Goal: Information Seeking & Learning: Learn about a topic

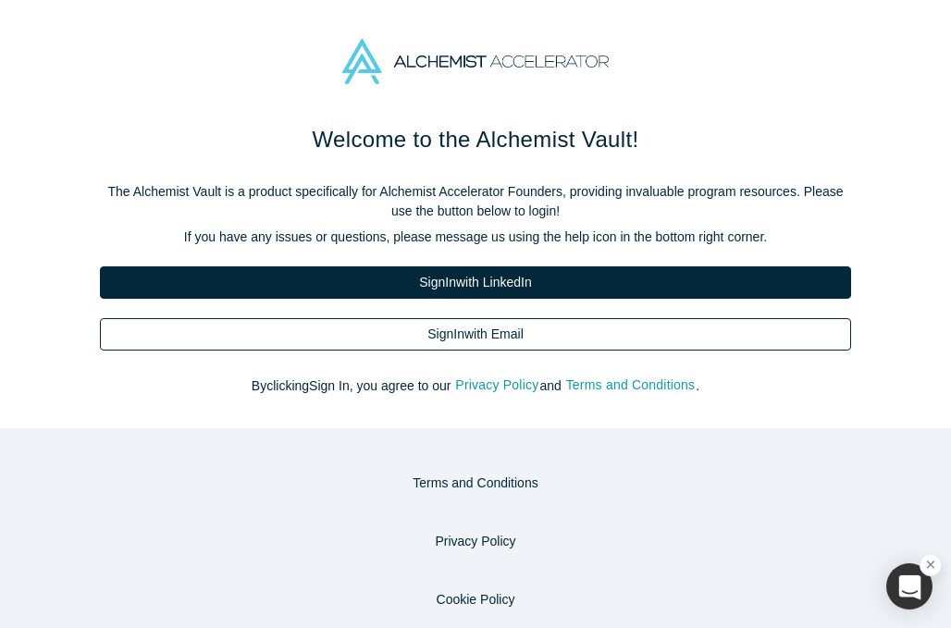
click at [419, 329] on link "Sign In with Email" at bounding box center [475, 334] width 751 height 32
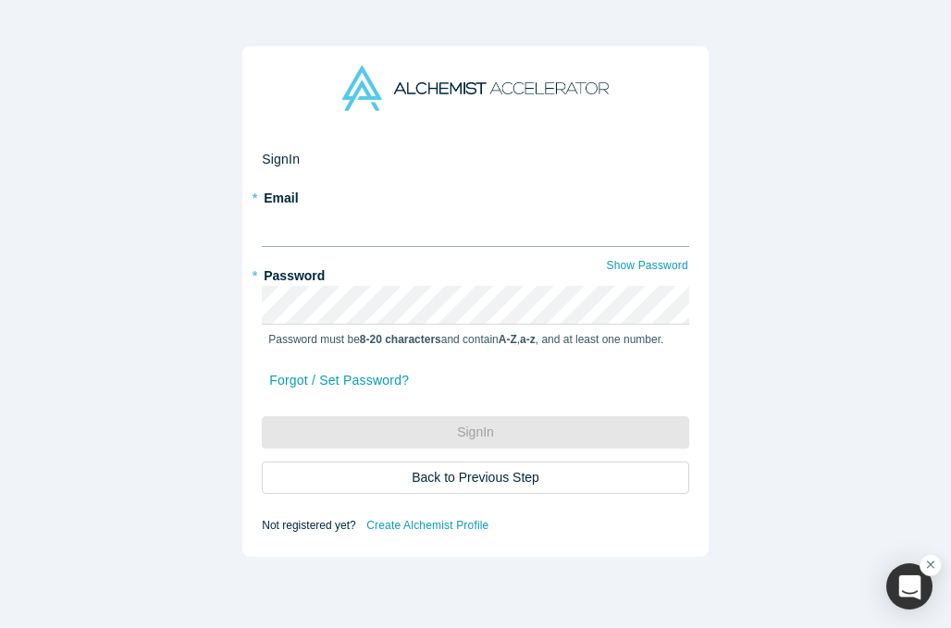
click at [310, 227] on input "text" at bounding box center [475, 227] width 427 height 39
type input "saloni@paycareai.com"
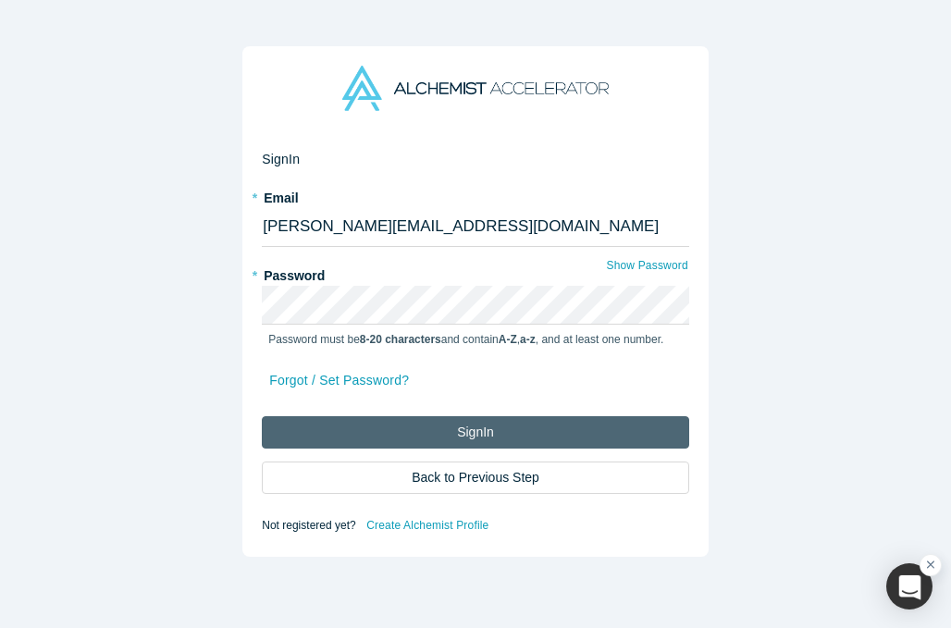
click at [525, 429] on button "Sign In" at bounding box center [475, 432] width 427 height 32
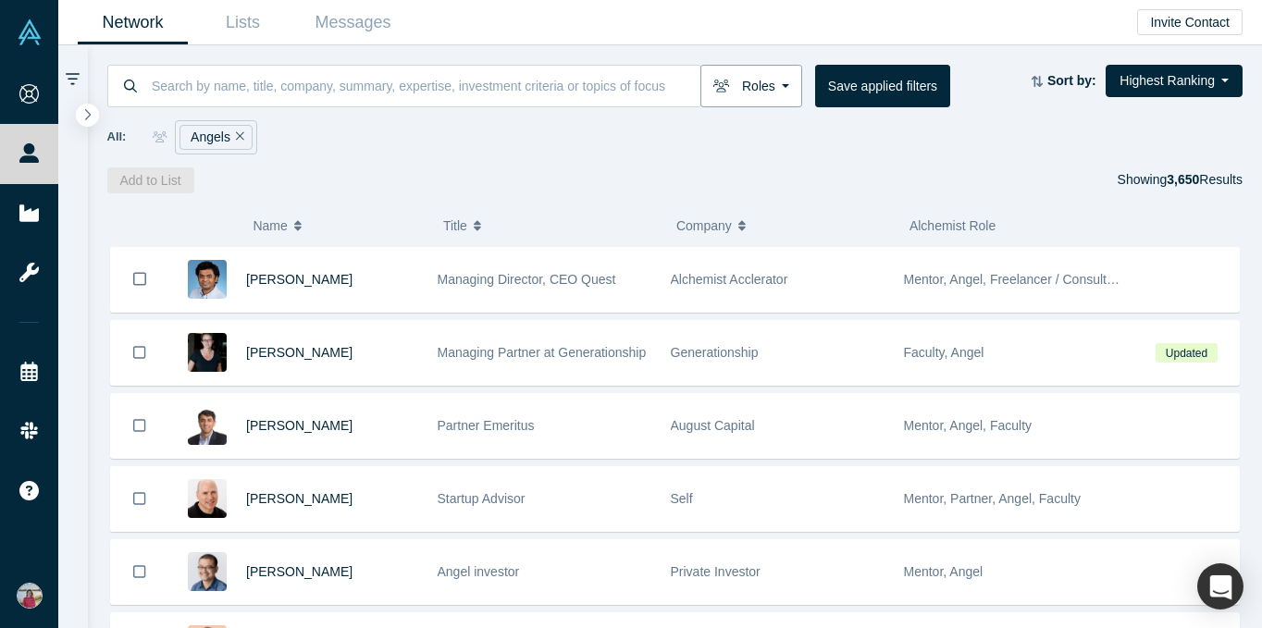
click at [747, 94] on button "Roles" at bounding box center [751, 86] width 102 height 43
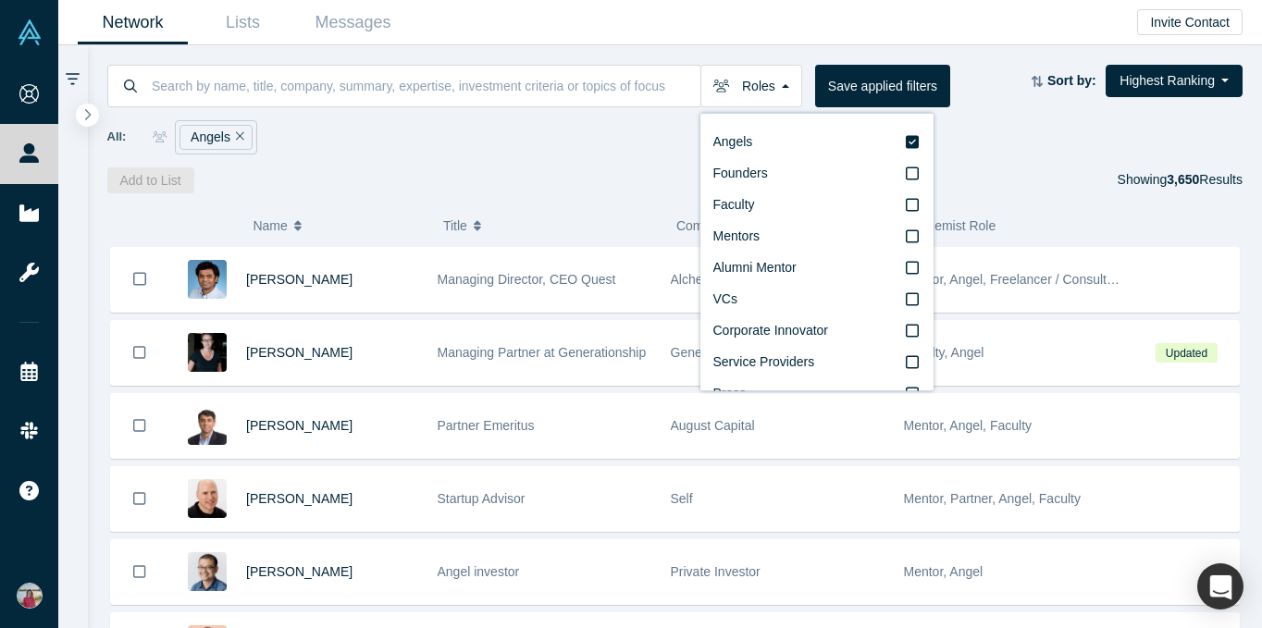
click at [525, 191] on div "Add to List Showing 3,650 Results" at bounding box center [675, 180] width 1136 height 26
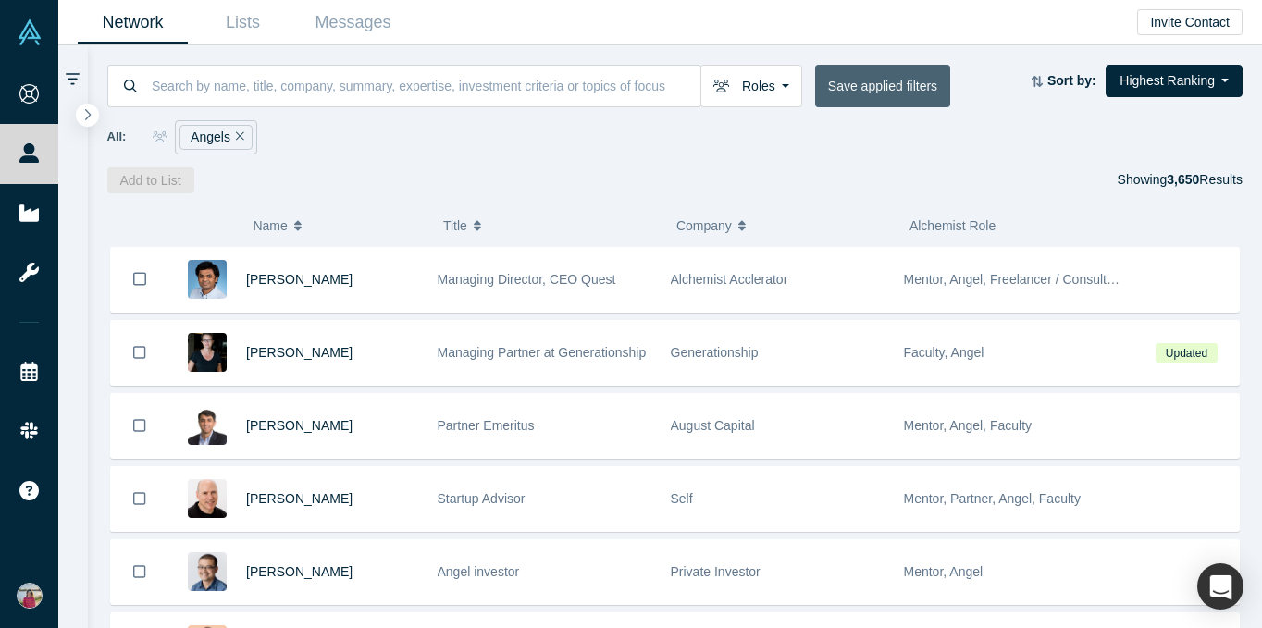
click at [882, 71] on button "Save applied filters" at bounding box center [882, 86] width 135 height 43
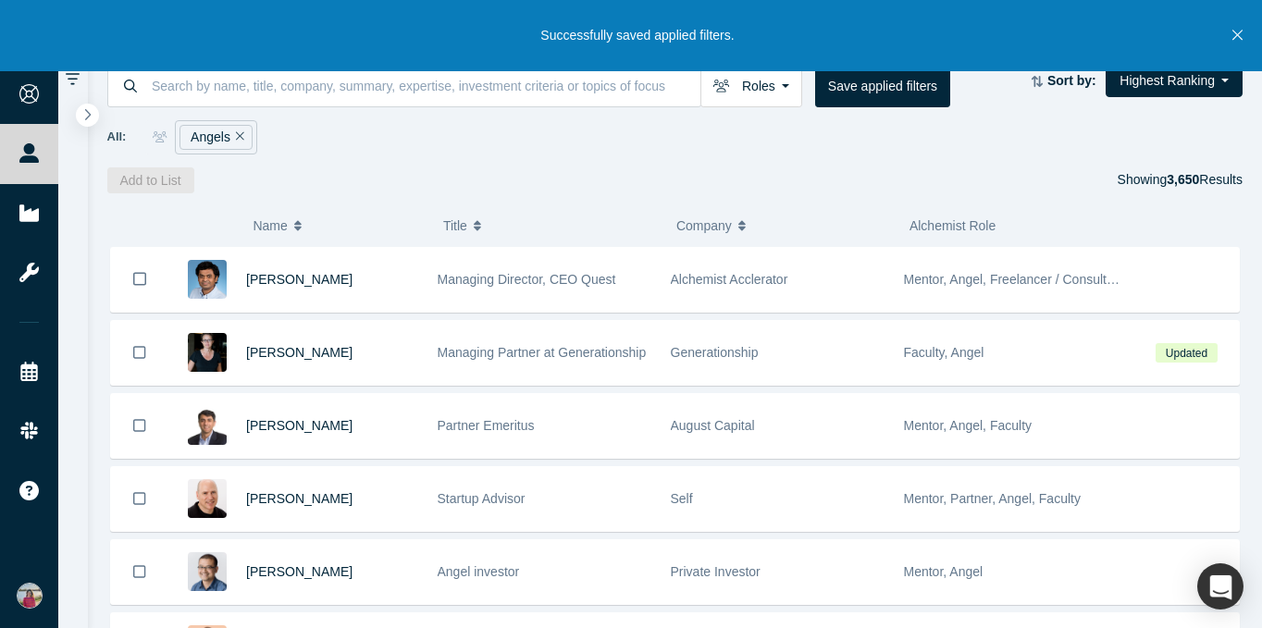
drag, startPoint x: 1054, startPoint y: 86, endPoint x: 1039, endPoint y: 82, distance: 15.3
click at [950, 86] on div "Sort by: Highest Ranking Recommended Highest Ranking Highest Responsiveness Mos…" at bounding box center [1137, 81] width 212 height 32
click at [950, 31] on icon "Close" at bounding box center [1237, 36] width 10 height 10
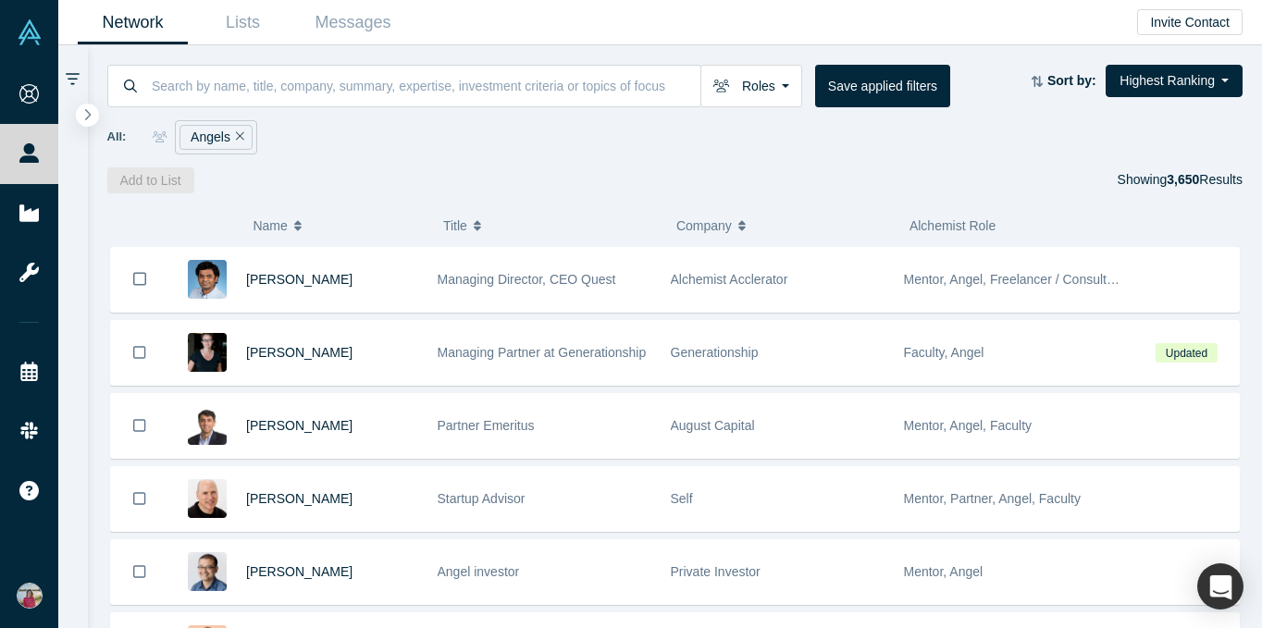
click at [950, 85] on strong "Sort by:" at bounding box center [1071, 80] width 49 height 15
click at [950, 78] on icon at bounding box center [1036, 80] width 11 height 11
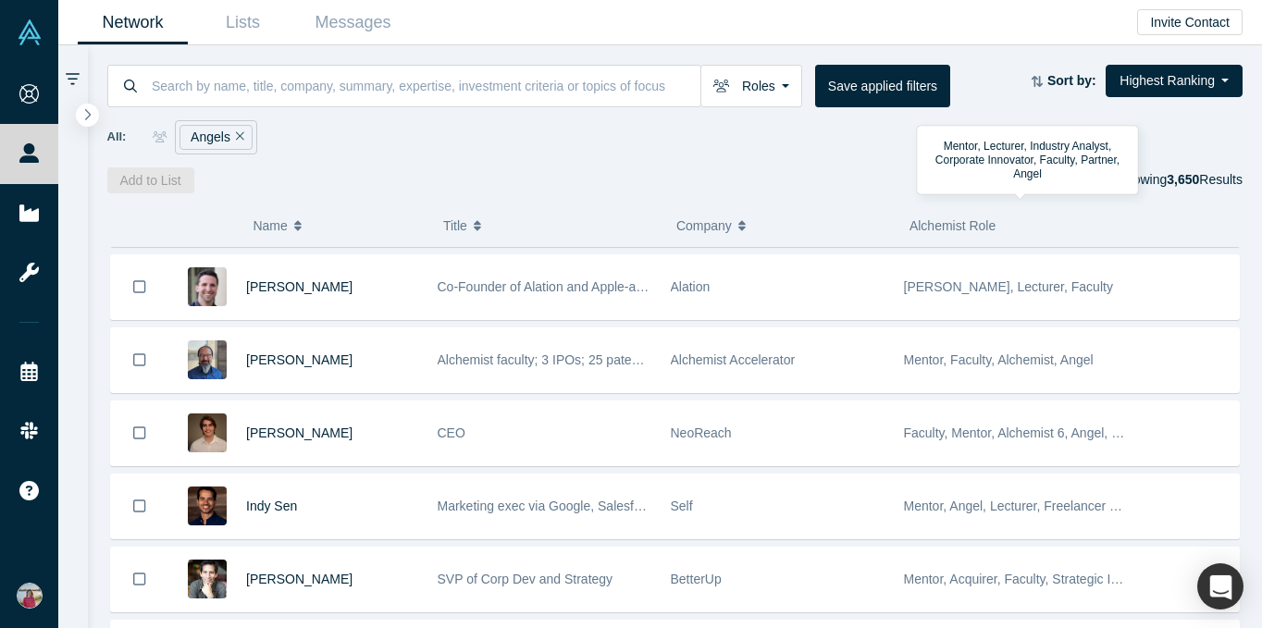
scroll to position [659, 0]
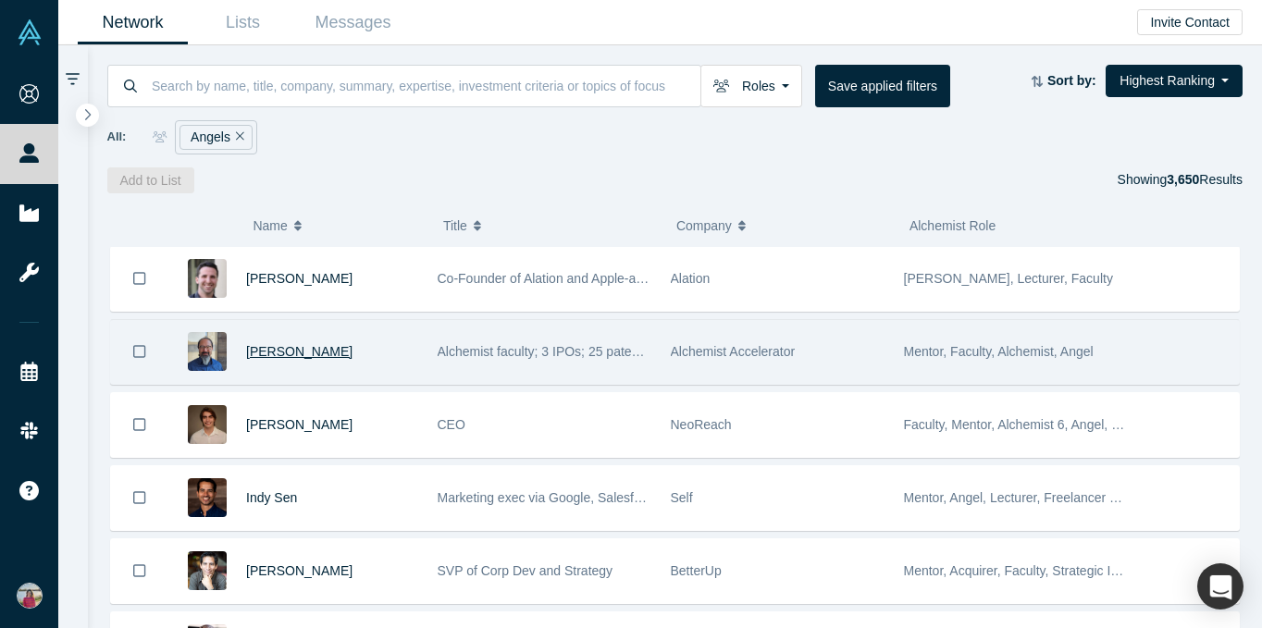
click at [287, 349] on span "Adam Sah" at bounding box center [299, 351] width 106 height 15
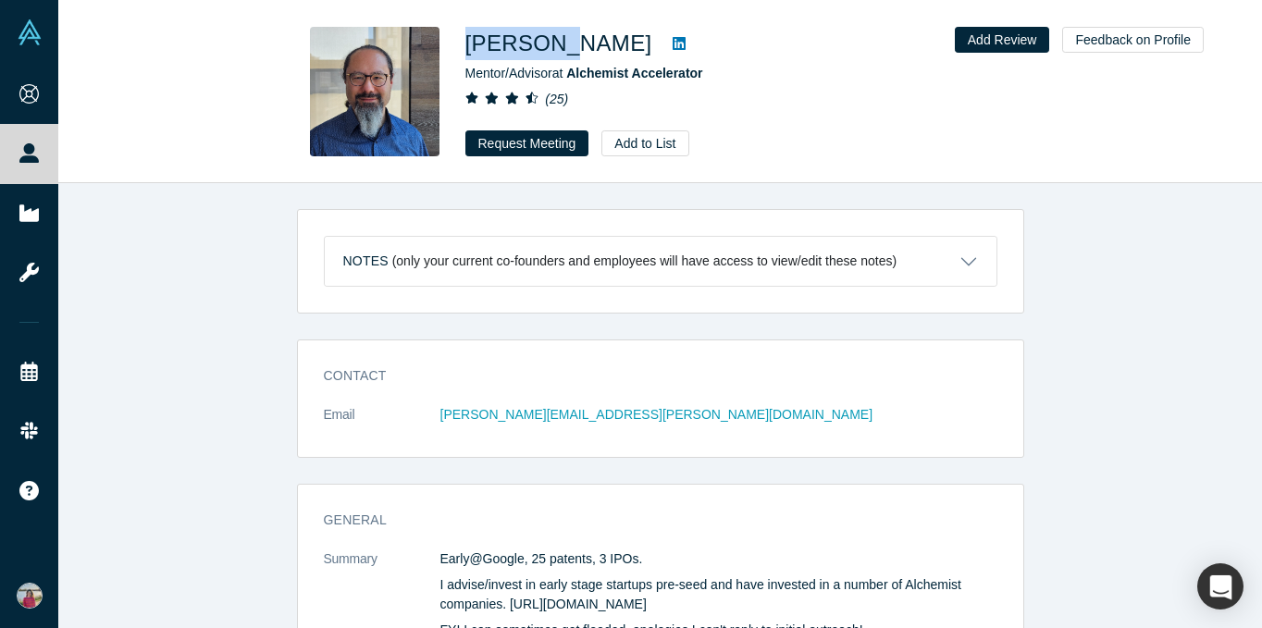
copy h1 "Adam Sah"
drag, startPoint x: 452, startPoint y: 39, endPoint x: 567, endPoint y: 43, distance: 114.8
click at [567, 43] on div "Adam Sah Mentor/Advisor at Alchemist Accelerator ( 25 ) Request Meeting Add to …" at bounding box center [660, 92] width 727 height 130
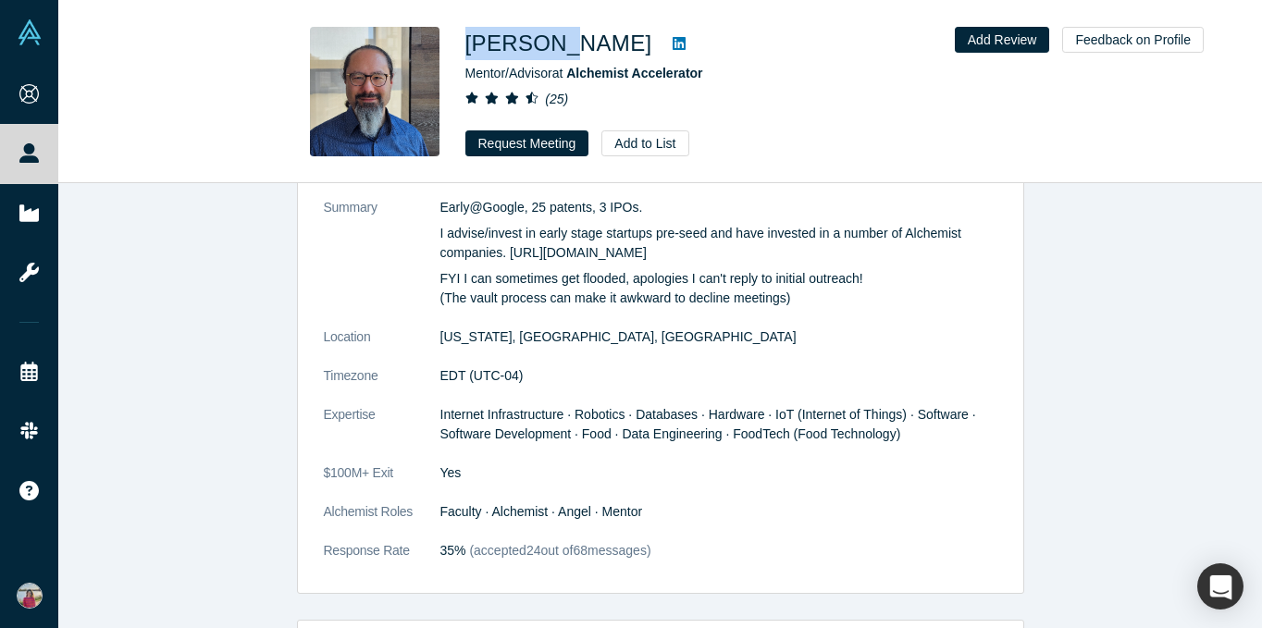
scroll to position [360, 0]
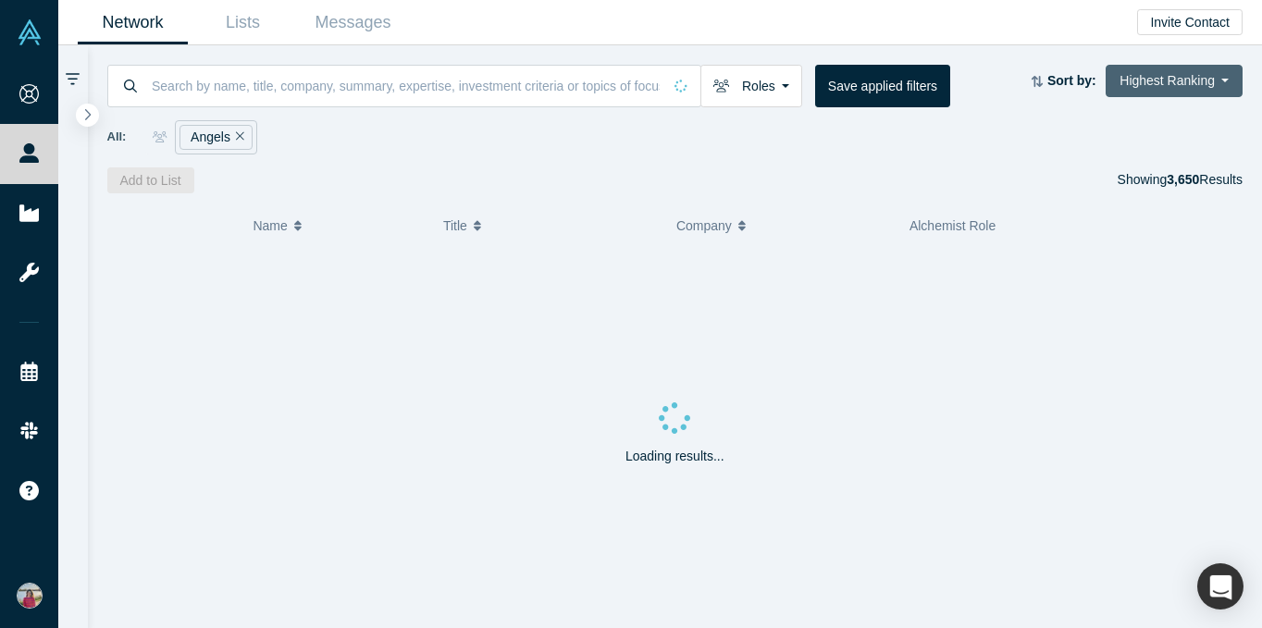
click at [950, 81] on button "Highest Ranking" at bounding box center [1173, 81] width 137 height 32
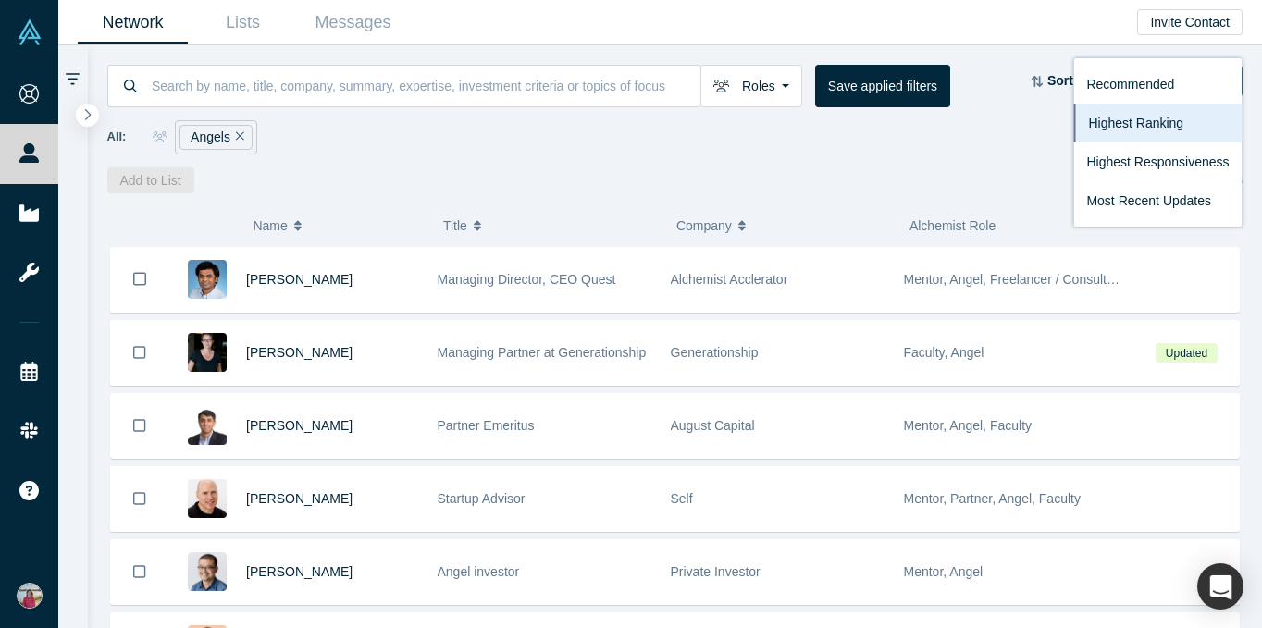
drag, startPoint x: 894, startPoint y: 168, endPoint x: 1069, endPoint y: 176, distance: 175.9
click at [895, 168] on div "Add to List Showing 3,650 Results" at bounding box center [675, 180] width 1136 height 26
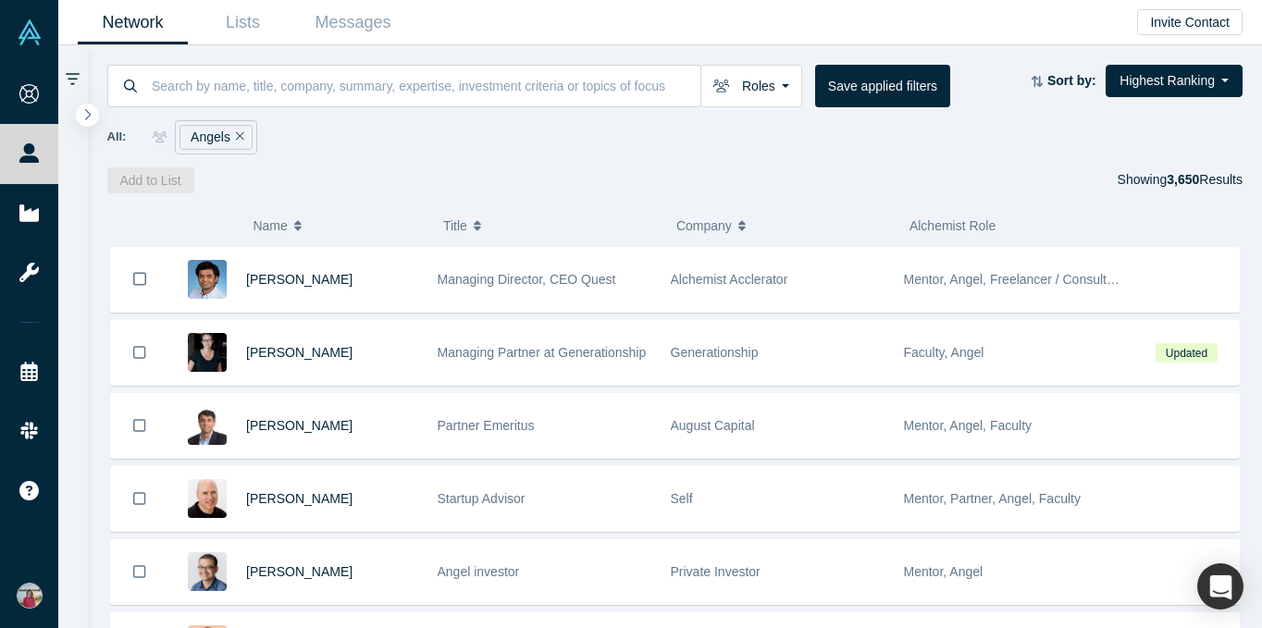
click at [950, 185] on strong "3,650" at bounding box center [1183, 179] width 32 height 15
click at [950, 78] on icon at bounding box center [1037, 81] width 13 height 13
click at [776, 81] on button "Roles" at bounding box center [751, 86] width 102 height 43
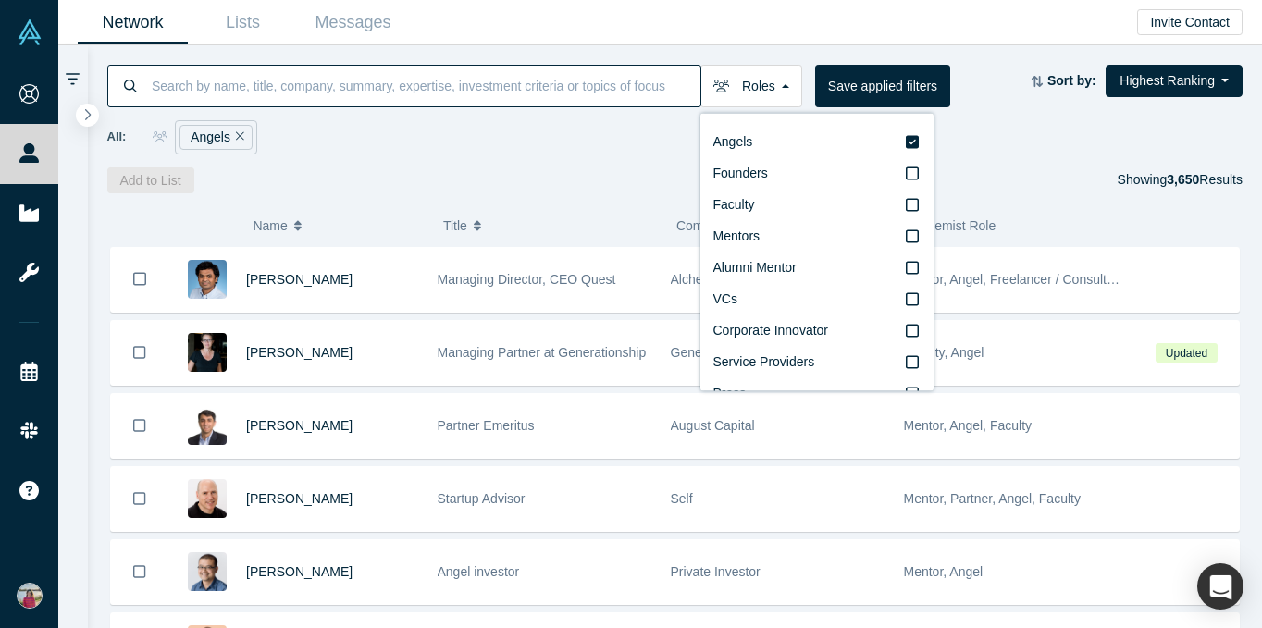
click at [306, 89] on input at bounding box center [425, 85] width 550 height 43
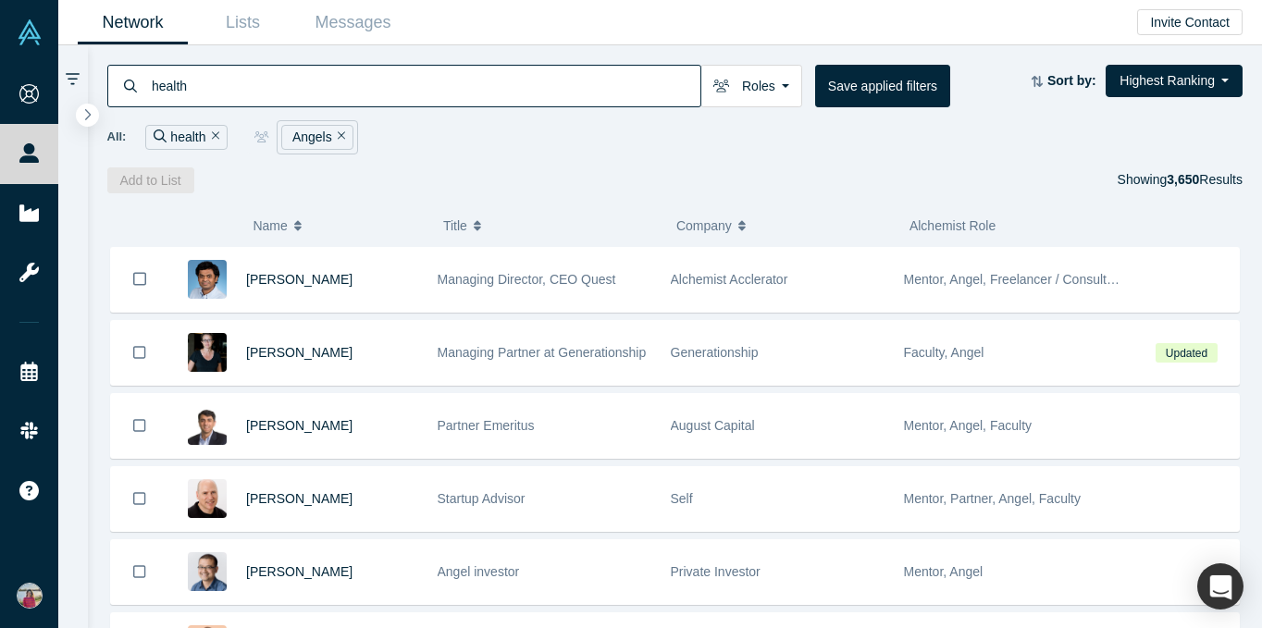
type input "health"
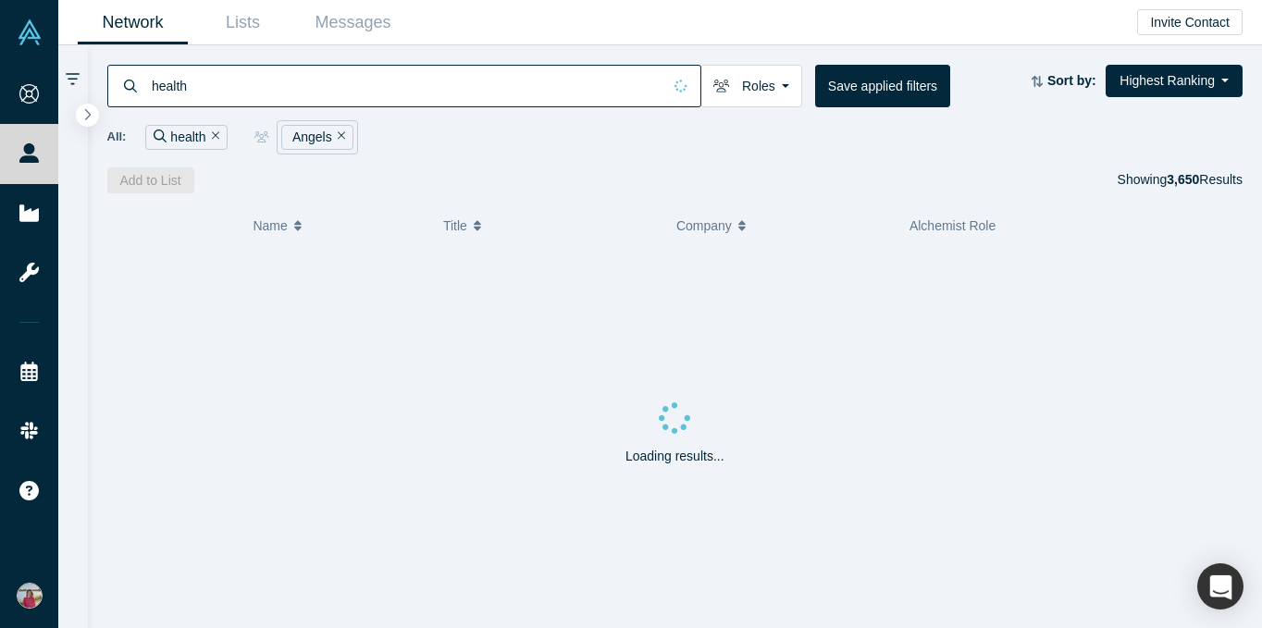
click at [118, 109] on div "All: health Angels" at bounding box center [675, 130] width 1136 height 47
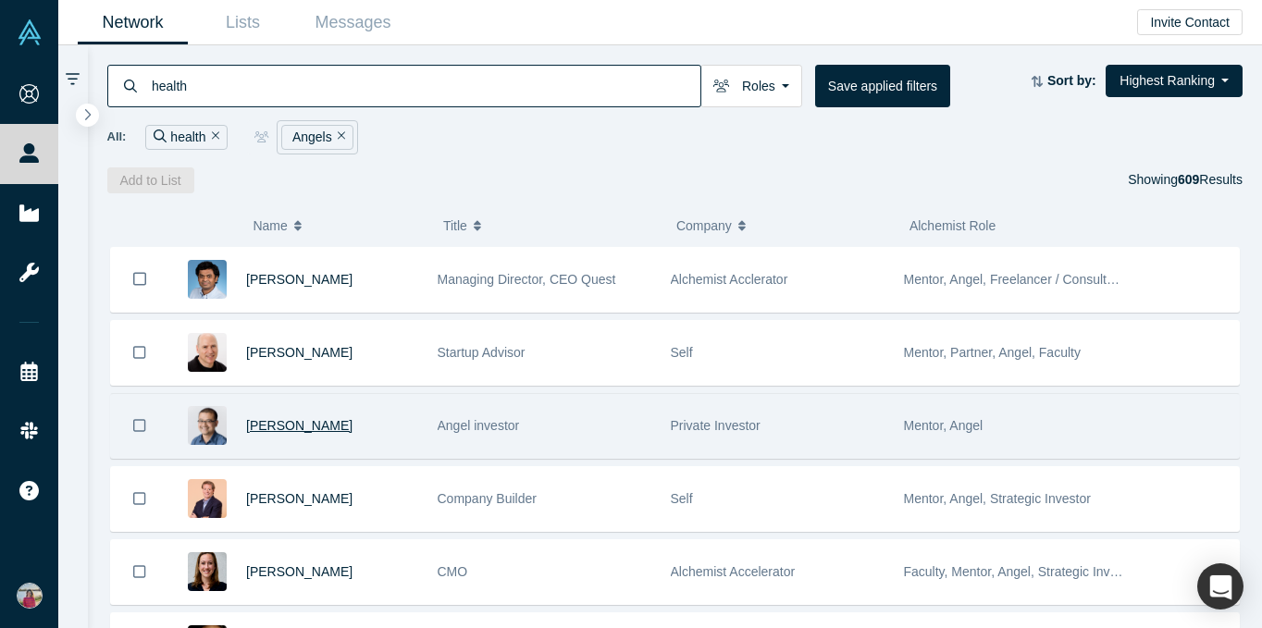
click at [281, 423] on span "Danny Chee" at bounding box center [299, 425] width 106 height 15
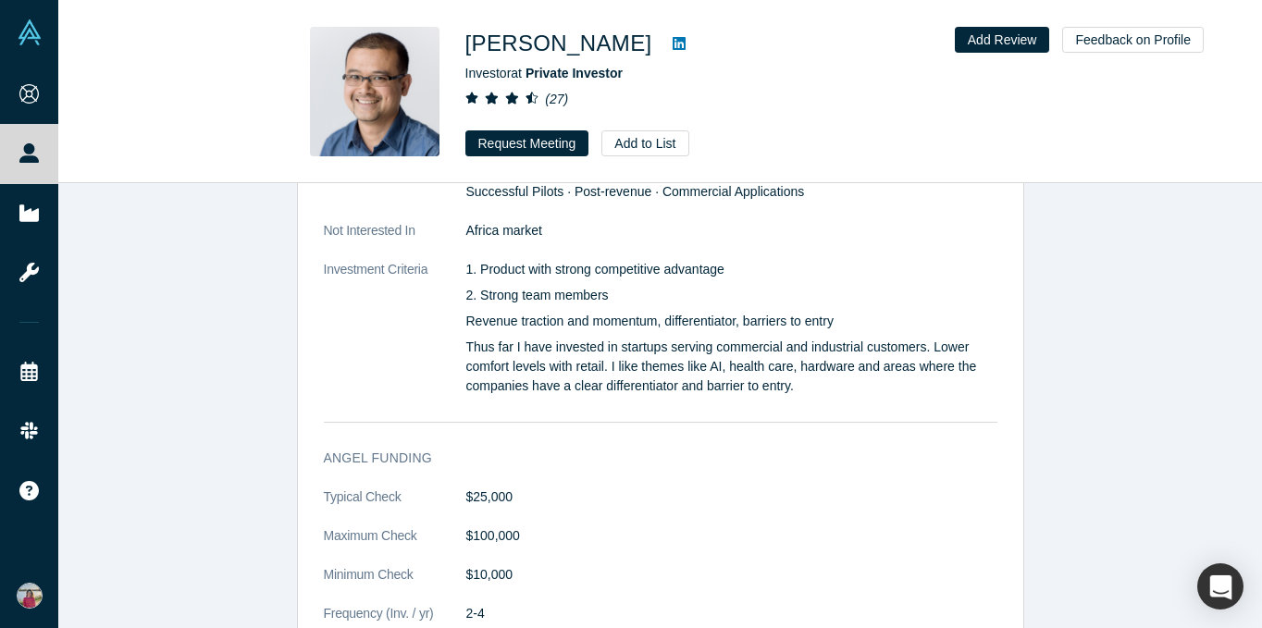
scroll to position [2530, 0]
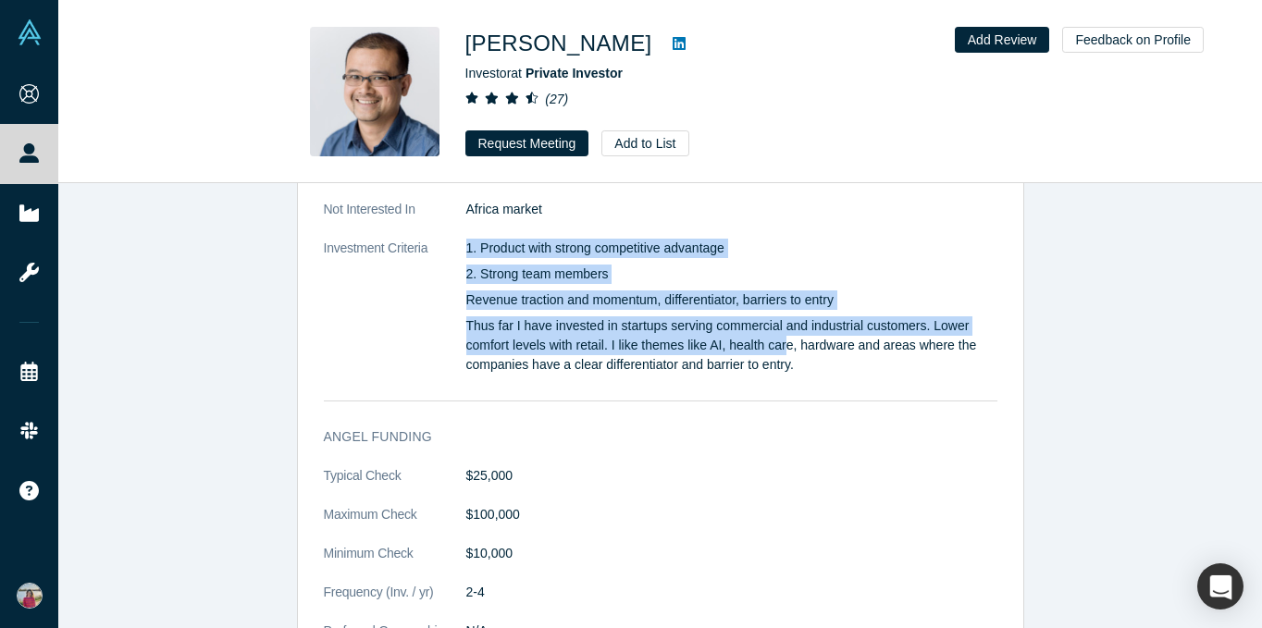
drag, startPoint x: 447, startPoint y: 321, endPoint x: 789, endPoint y: 345, distance: 343.1
click at [789, 345] on dl "Topics of Focus AI (Artificial Intelligence) · Industrial Automation · CV (Comp…" at bounding box center [660, 238] width 673 height 311
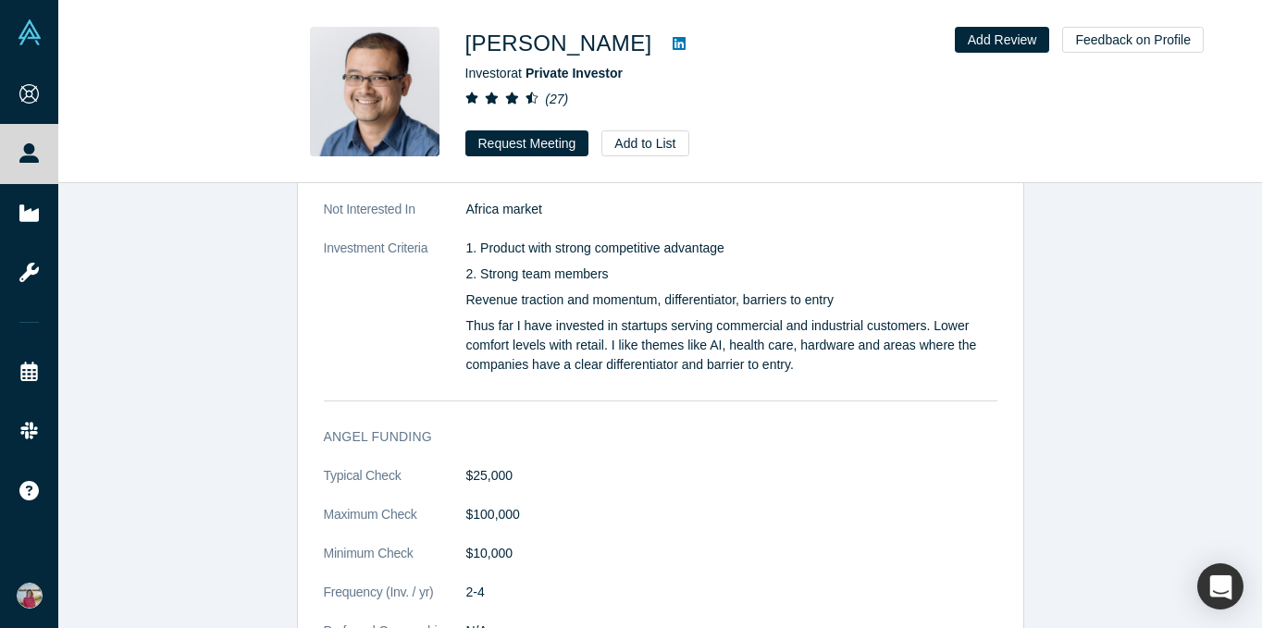
click at [661, 350] on p "Thus far I have invested in startups serving commercial and industrial customer…" at bounding box center [731, 345] width 531 height 58
drag, startPoint x: 609, startPoint y: 344, endPoint x: 817, endPoint y: 349, distance: 208.2
click at [818, 350] on p "Thus far I have invested in startups serving commercial and industrial customer…" at bounding box center [731, 345] width 531 height 58
copy h1 "Danny Chee"
drag, startPoint x: 453, startPoint y: 46, endPoint x: 589, endPoint y: 53, distance: 136.1
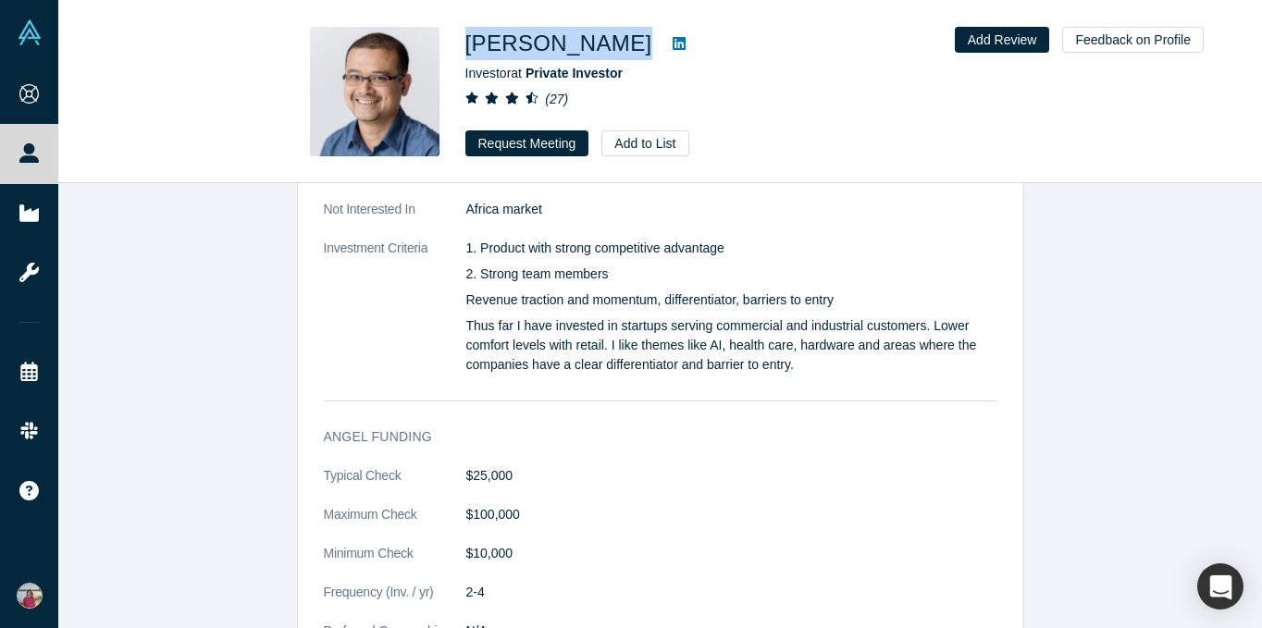
click at [589, 53] on div "Danny Chee Investor at Private Investor ( 27 ) Request Meeting Add to List" at bounding box center [660, 92] width 727 height 130
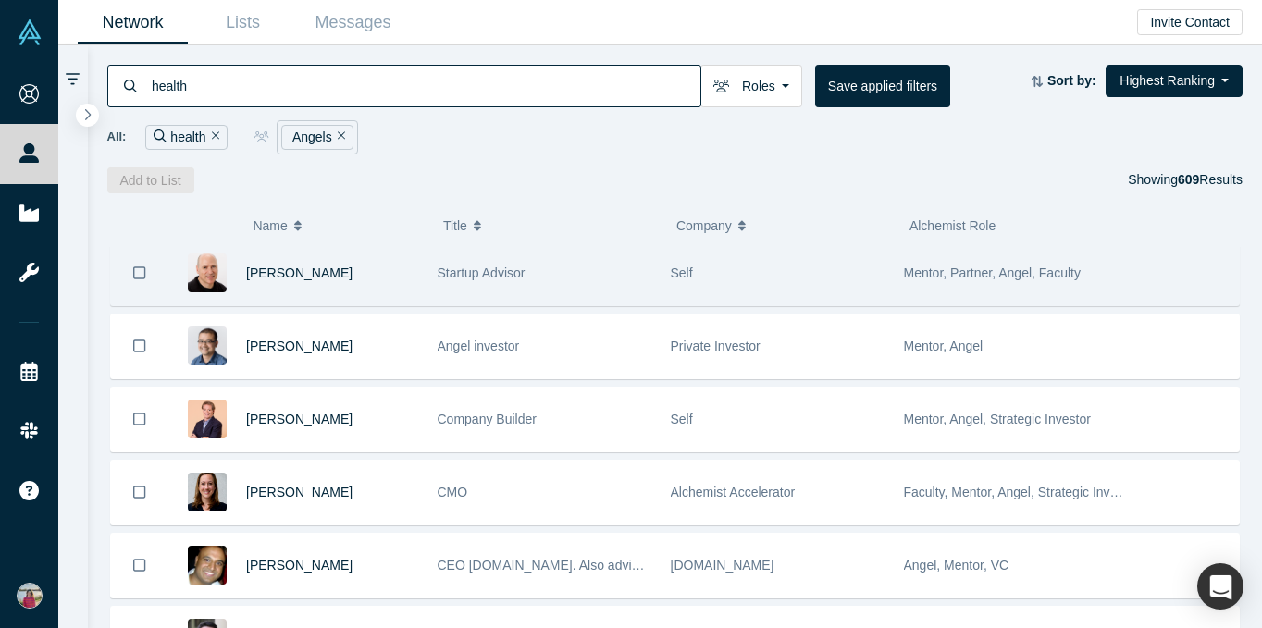
scroll to position [126, 0]
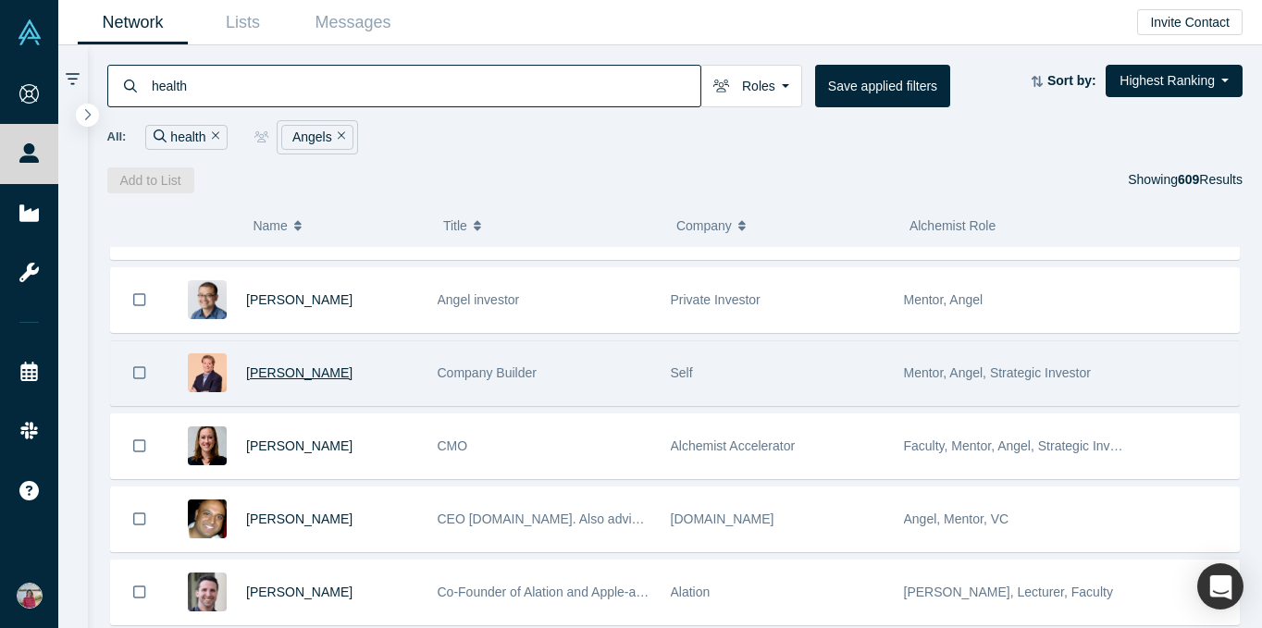
click at [264, 368] on span "Bill Demas" at bounding box center [299, 372] width 106 height 15
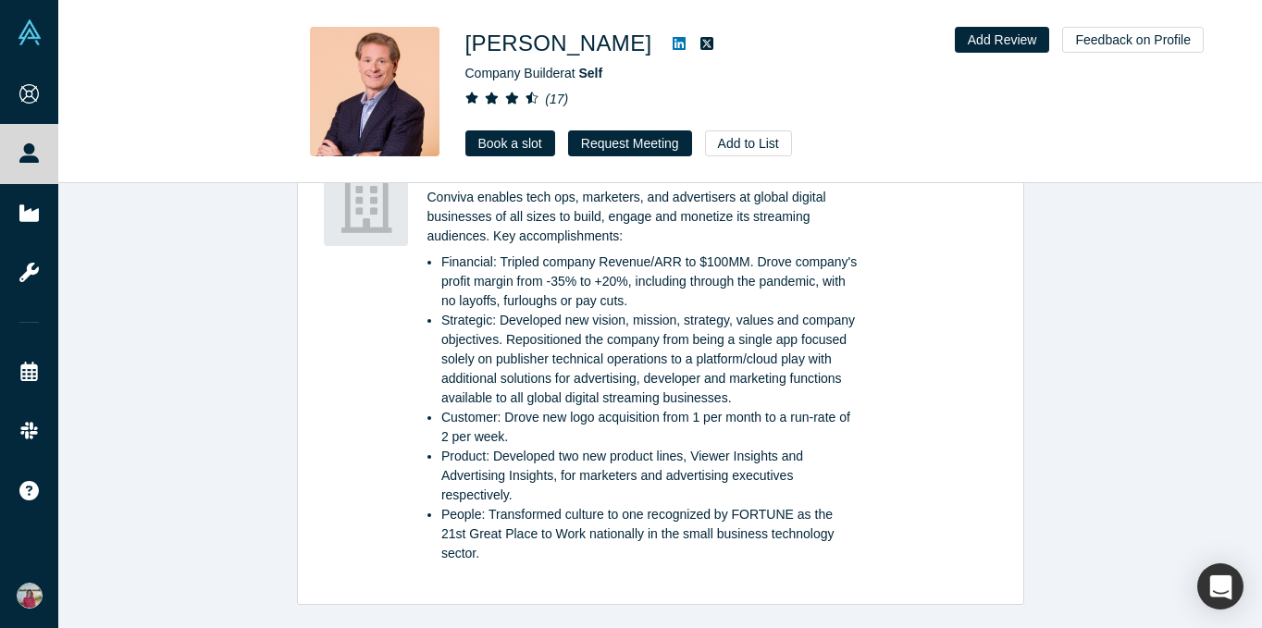
scroll to position [2091, 0]
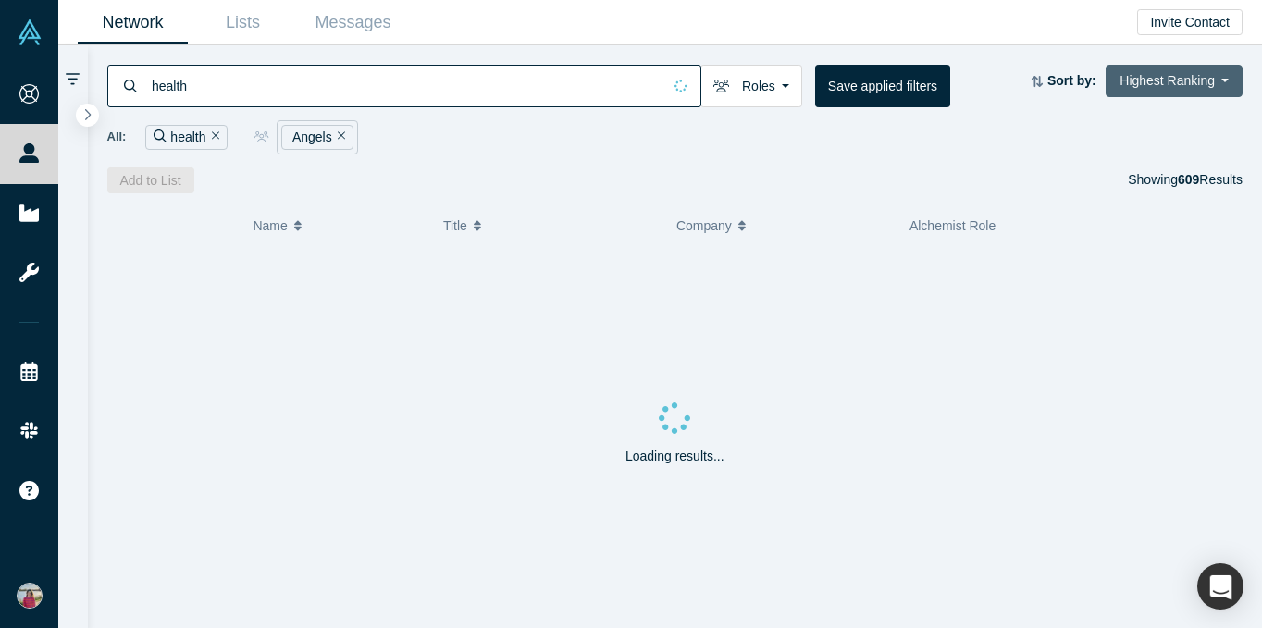
click at [950, 90] on button "Highest Ranking" at bounding box center [1173, 81] width 137 height 32
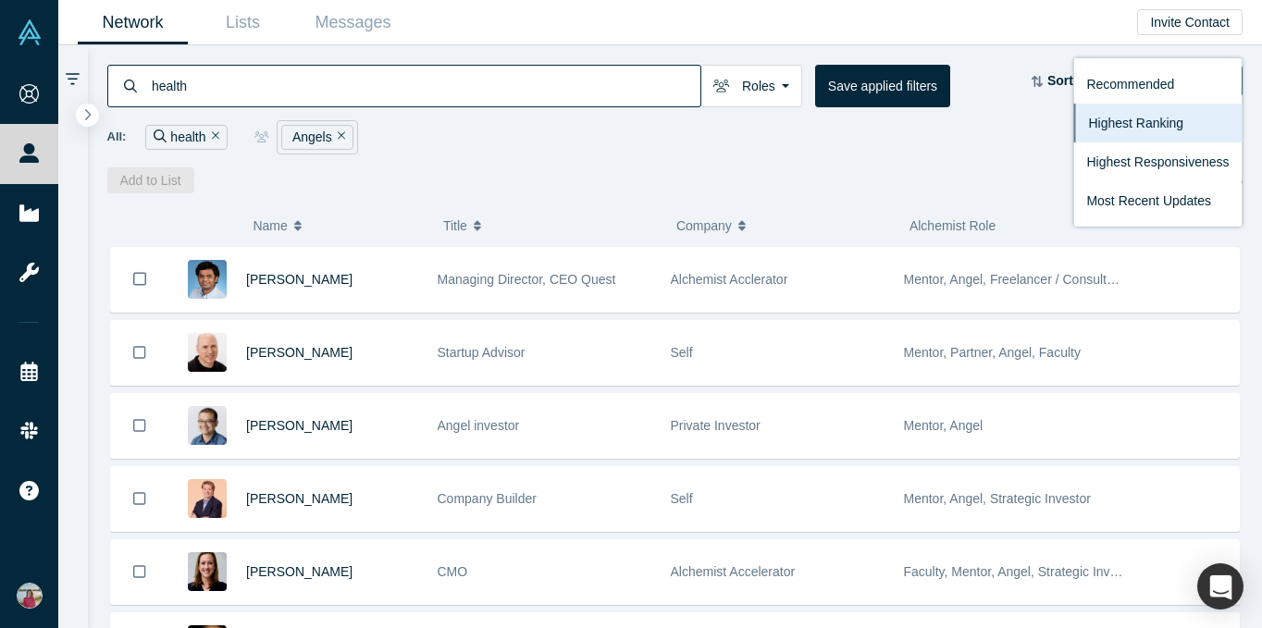
click at [950, 159] on div "health Roles Angels Founders Faculty Mentors Alumni Mentor VCs Corporate Innova…" at bounding box center [675, 119] width 1175 height 148
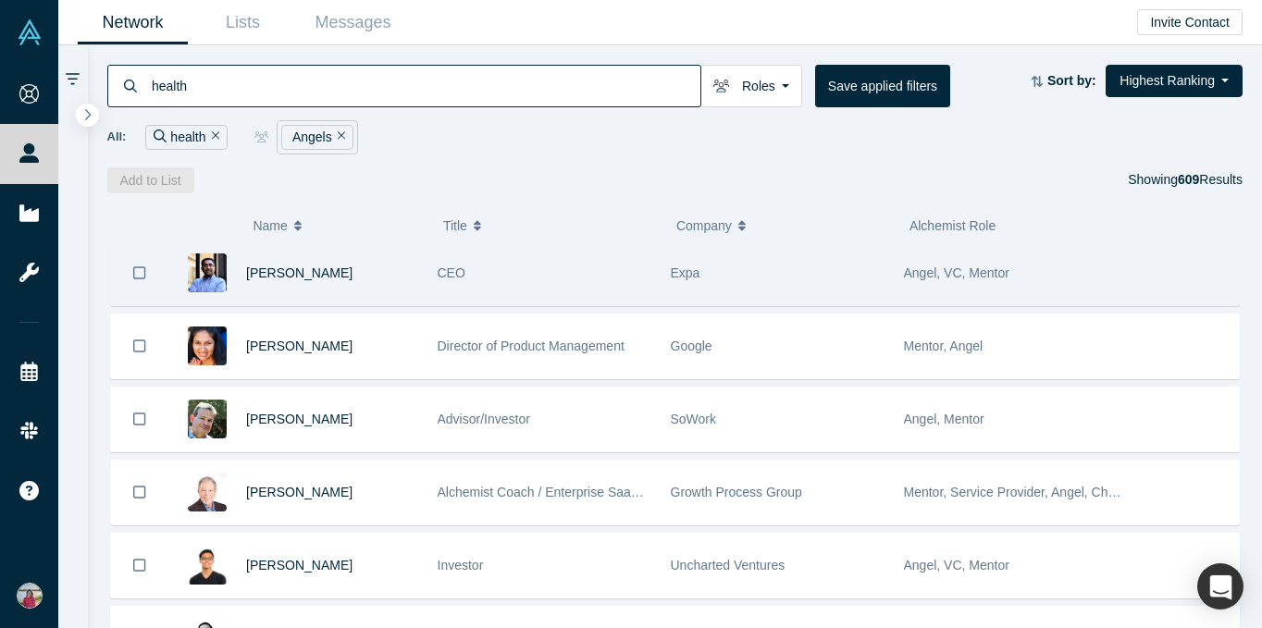
scroll to position [1864, 0]
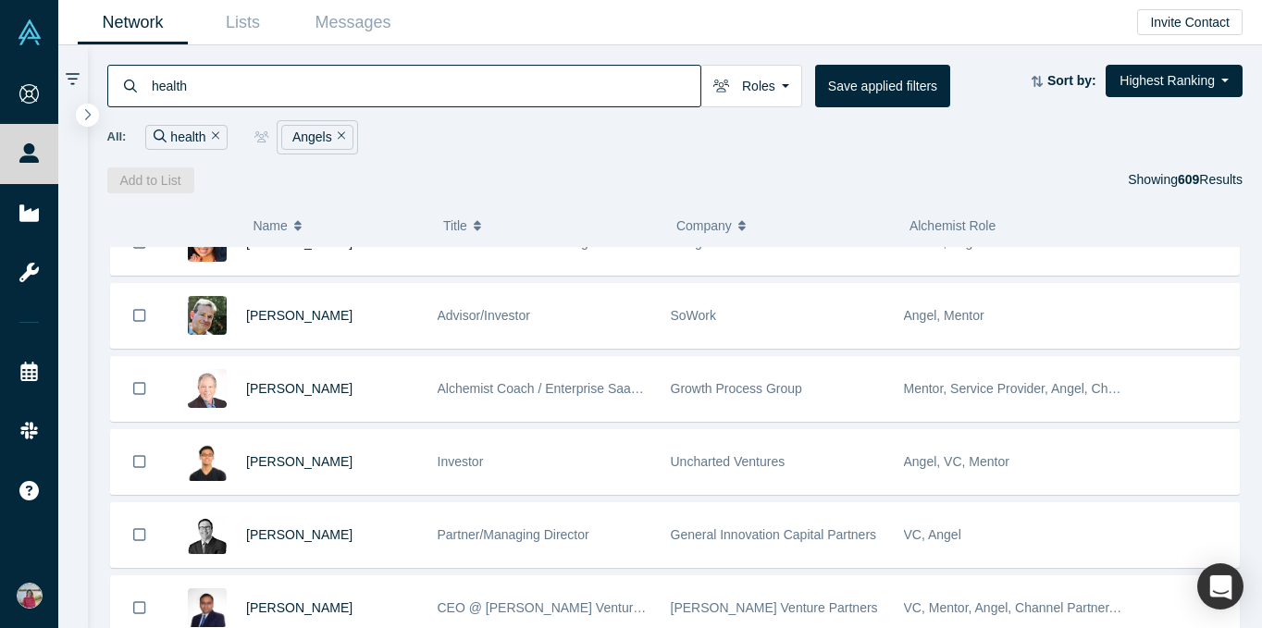
click at [472, 220] on button "Title" at bounding box center [550, 225] width 214 height 39
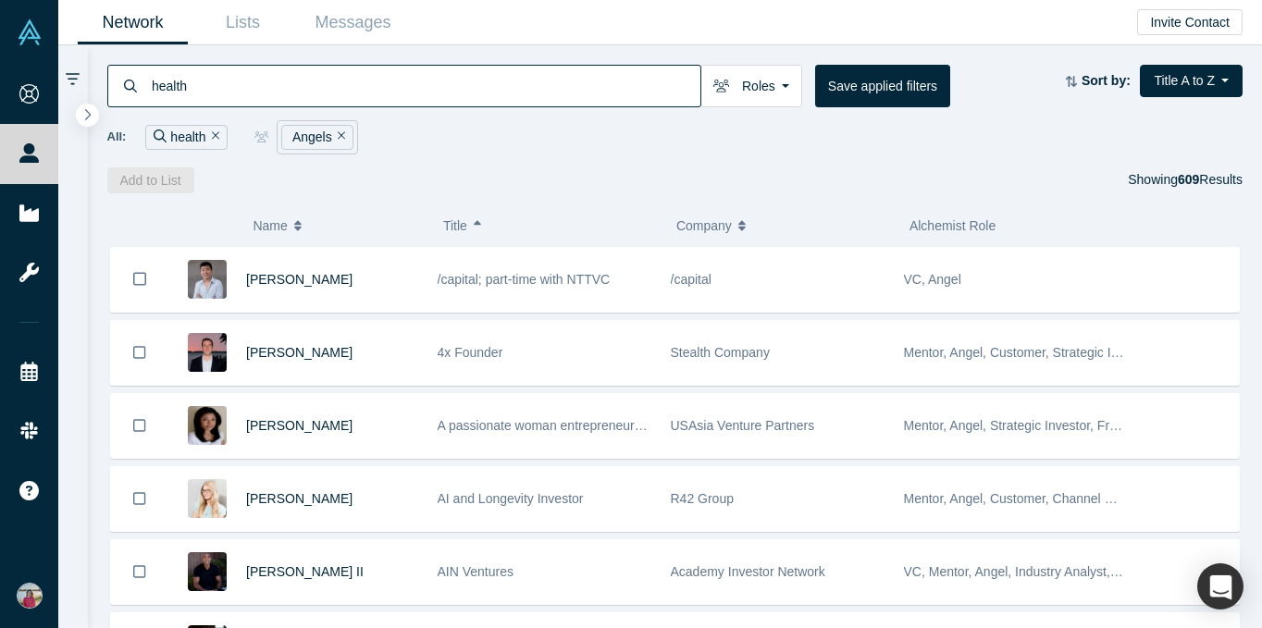
click at [451, 223] on span "Title" at bounding box center [455, 225] width 24 height 39
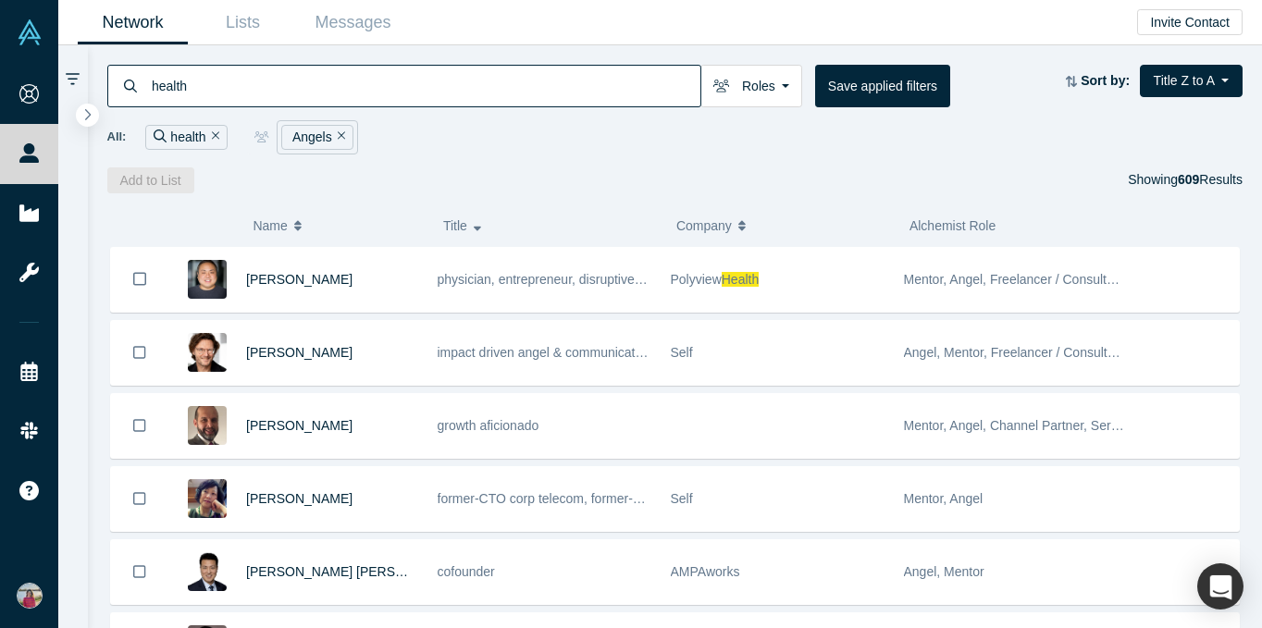
click at [476, 226] on icon "button" at bounding box center [477, 228] width 7 height 5
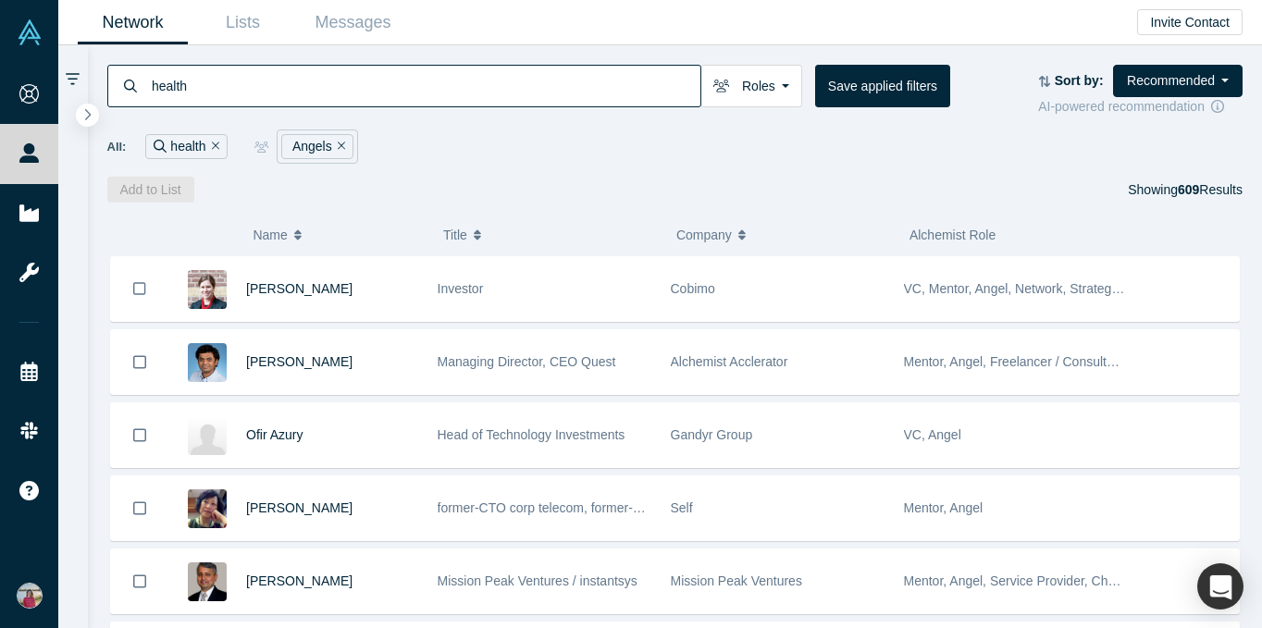
click at [950, 241] on span "Alchemist Role" at bounding box center [952, 235] width 86 height 15
click at [950, 231] on span "Alchemist Role" at bounding box center [952, 235] width 86 height 15
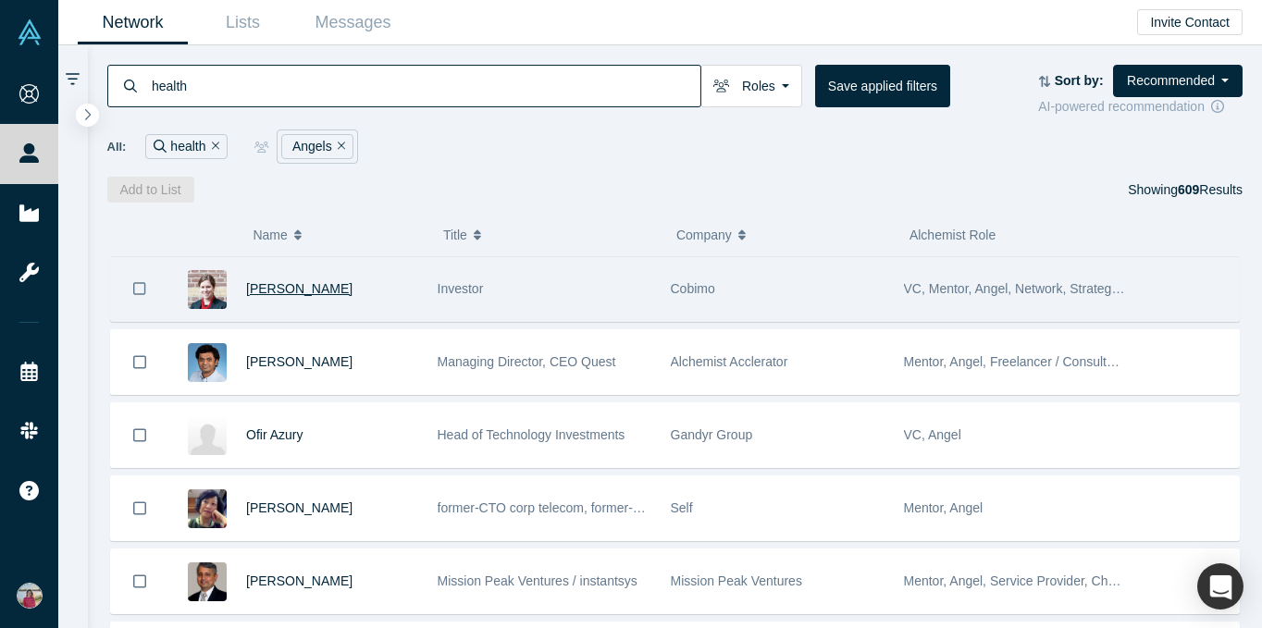
click at [294, 289] on span "Rebecca Offensend" at bounding box center [299, 288] width 106 height 15
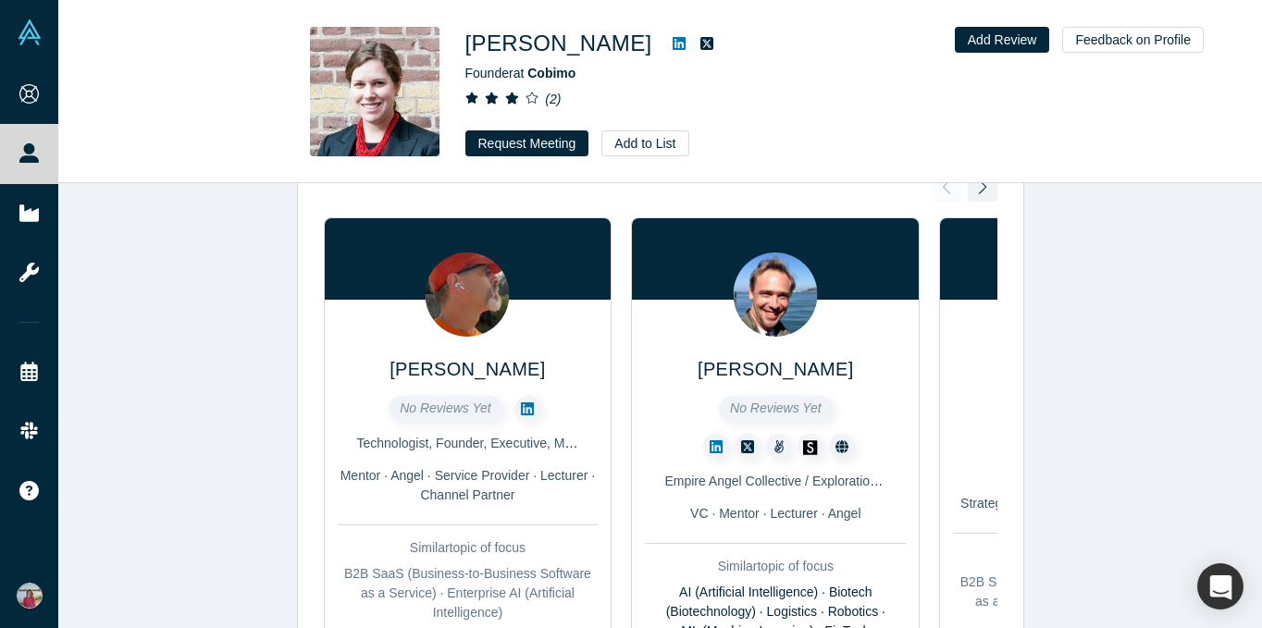
scroll to position [851, 0]
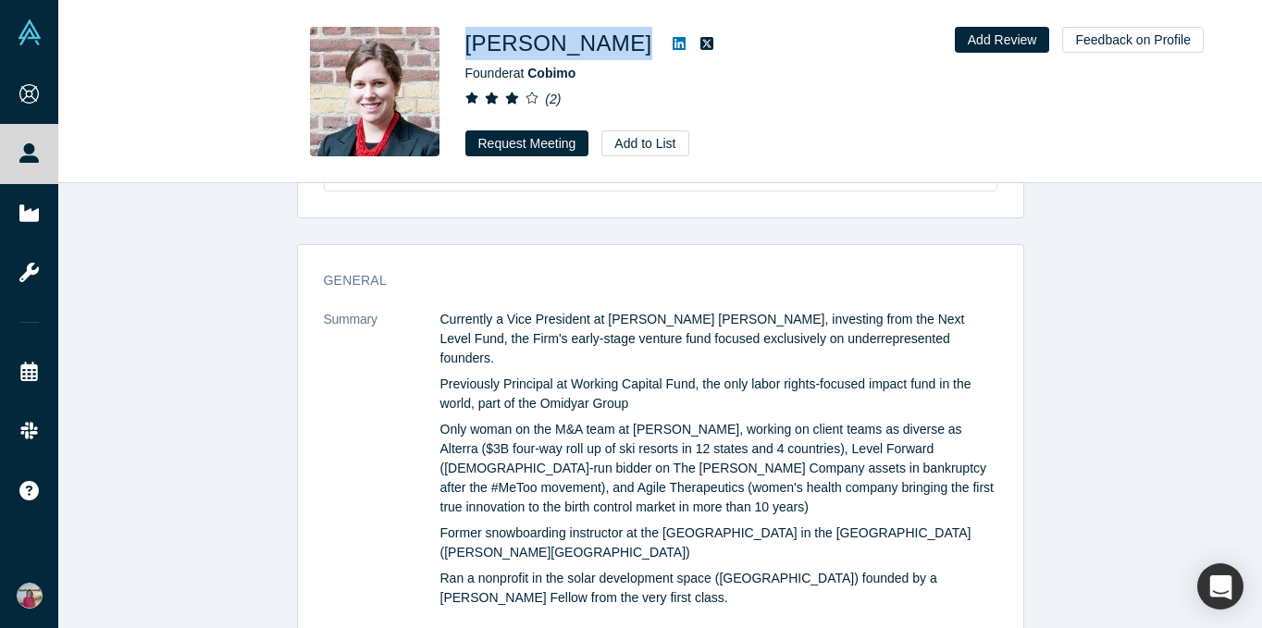
copy div "Rebecca Offensend"
drag, startPoint x: 463, startPoint y: 36, endPoint x: 675, endPoint y: 38, distance: 211.9
click at [675, 38] on div "Rebecca Offensend Founder at Cobimo ( 2 ) Request Meeting Add to List" at bounding box center [660, 92] width 727 height 130
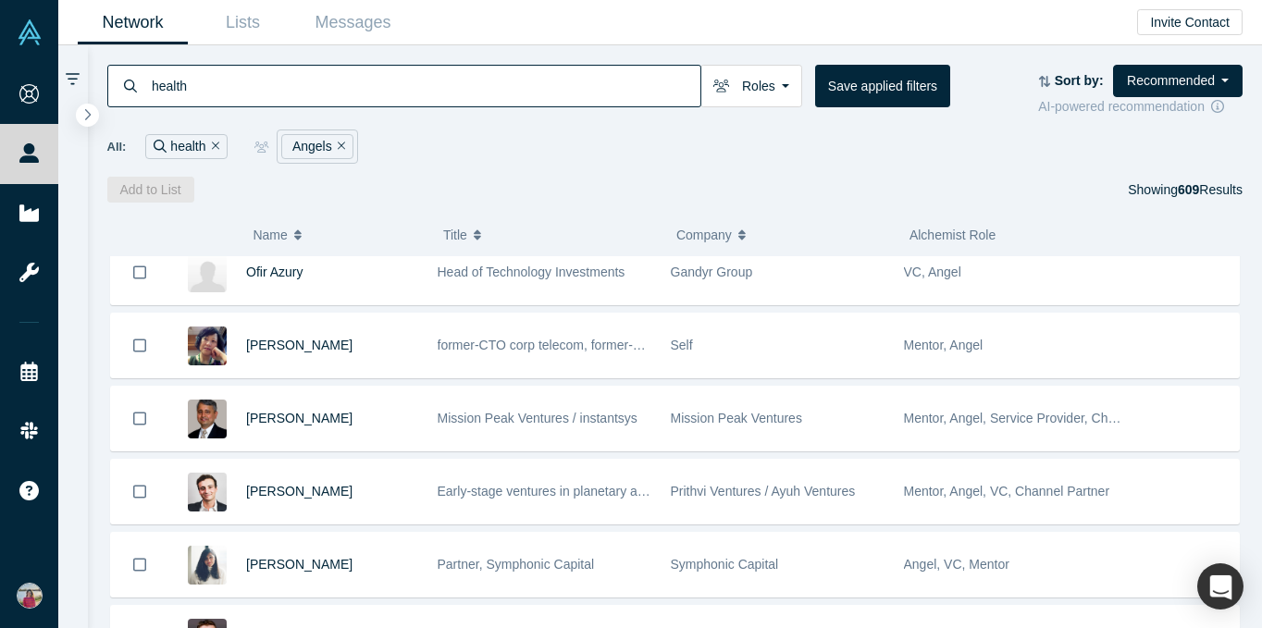
scroll to position [176, 0]
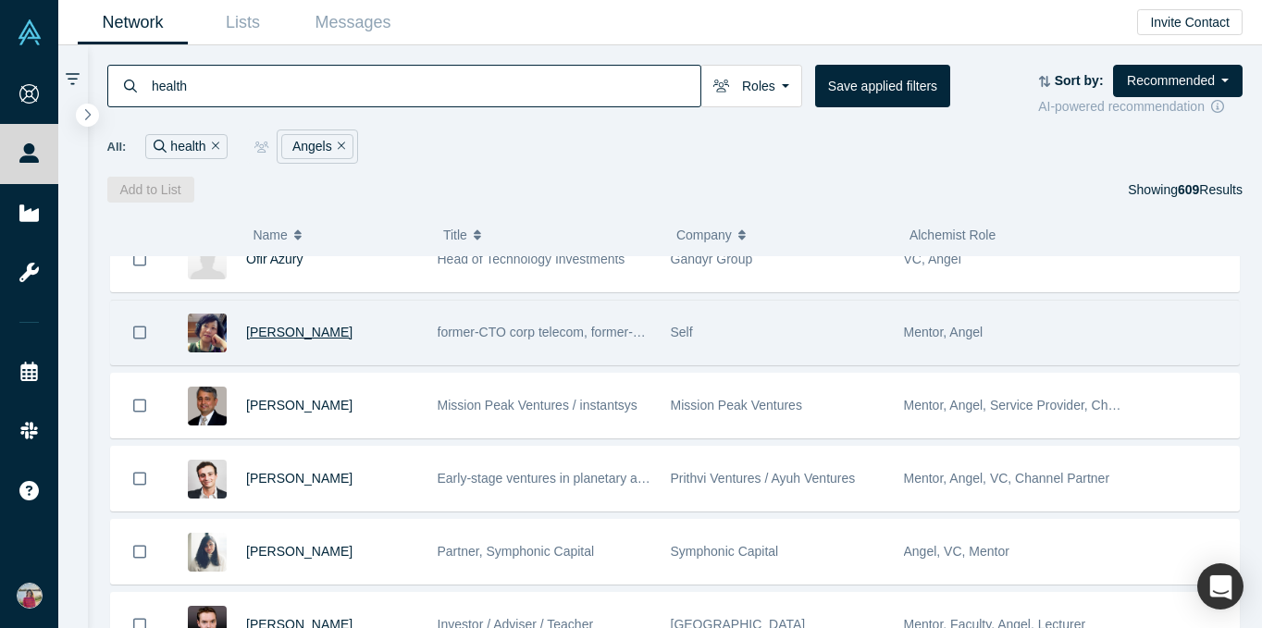
click at [266, 333] on span "Marjorie Hsu" at bounding box center [299, 332] width 106 height 15
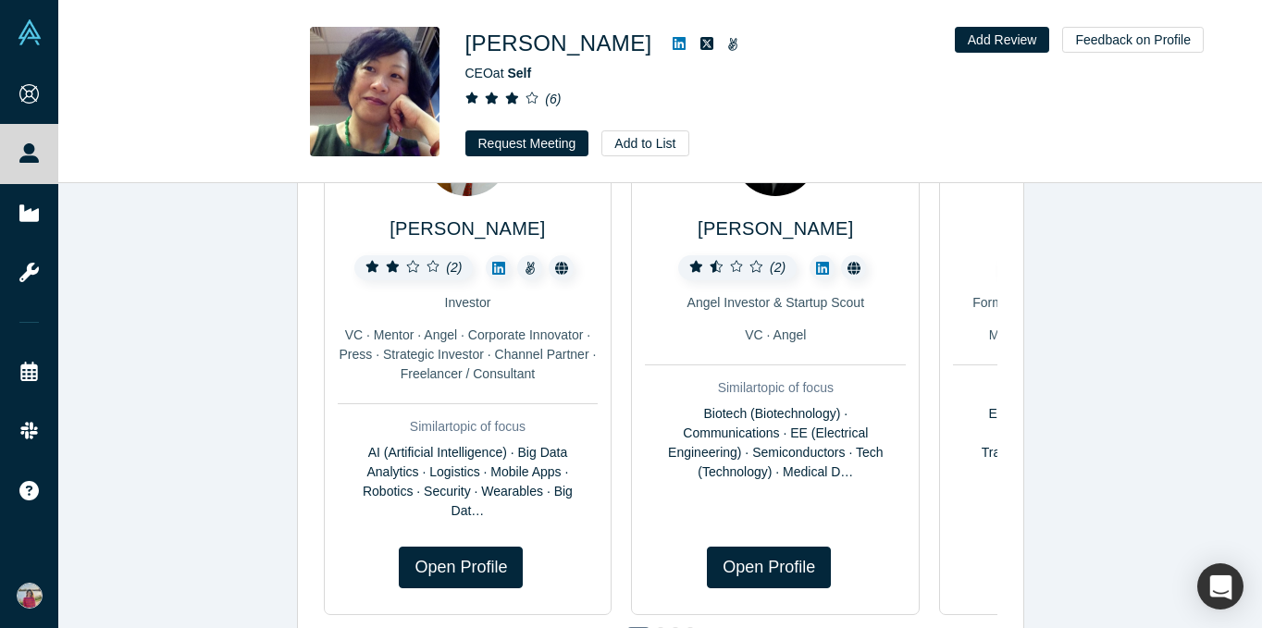
scroll to position [992, 0]
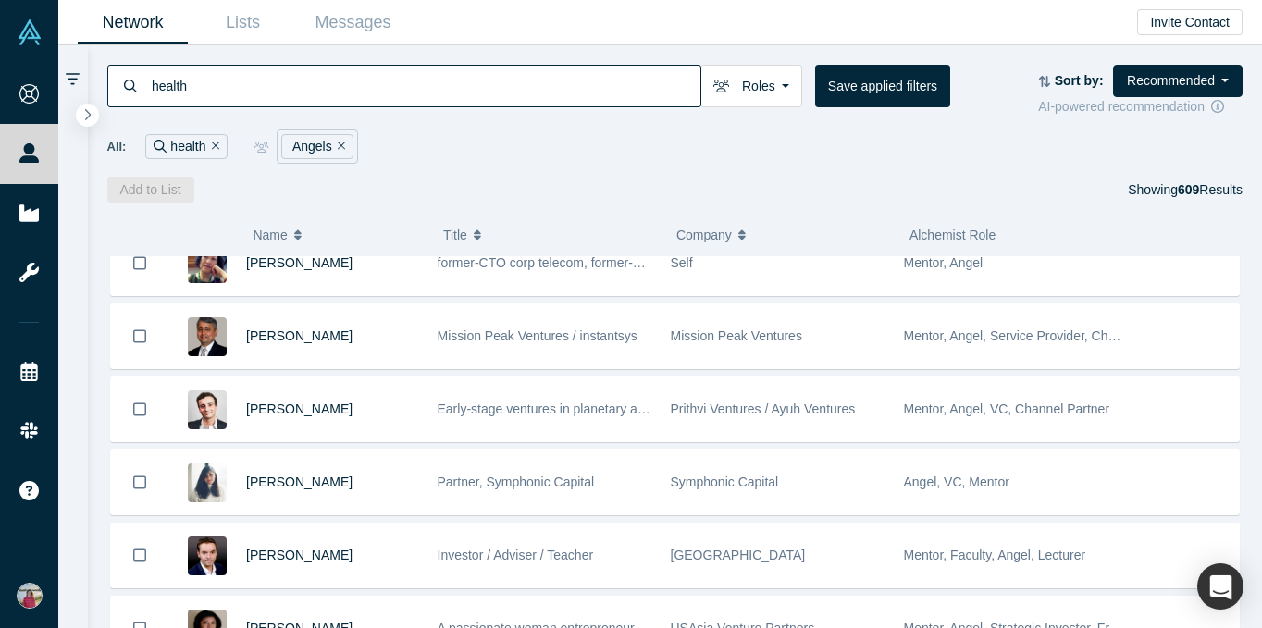
scroll to position [243, 0]
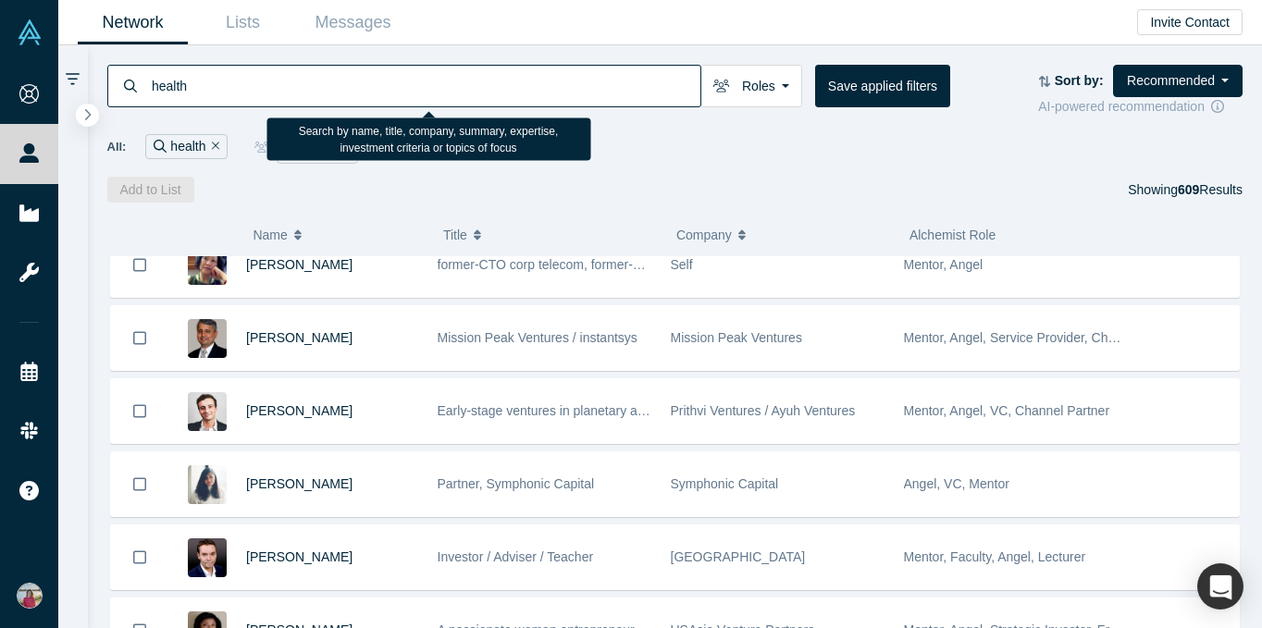
click at [437, 77] on input "health" at bounding box center [425, 85] width 550 height 43
click at [363, 92] on input "health" at bounding box center [425, 85] width 550 height 43
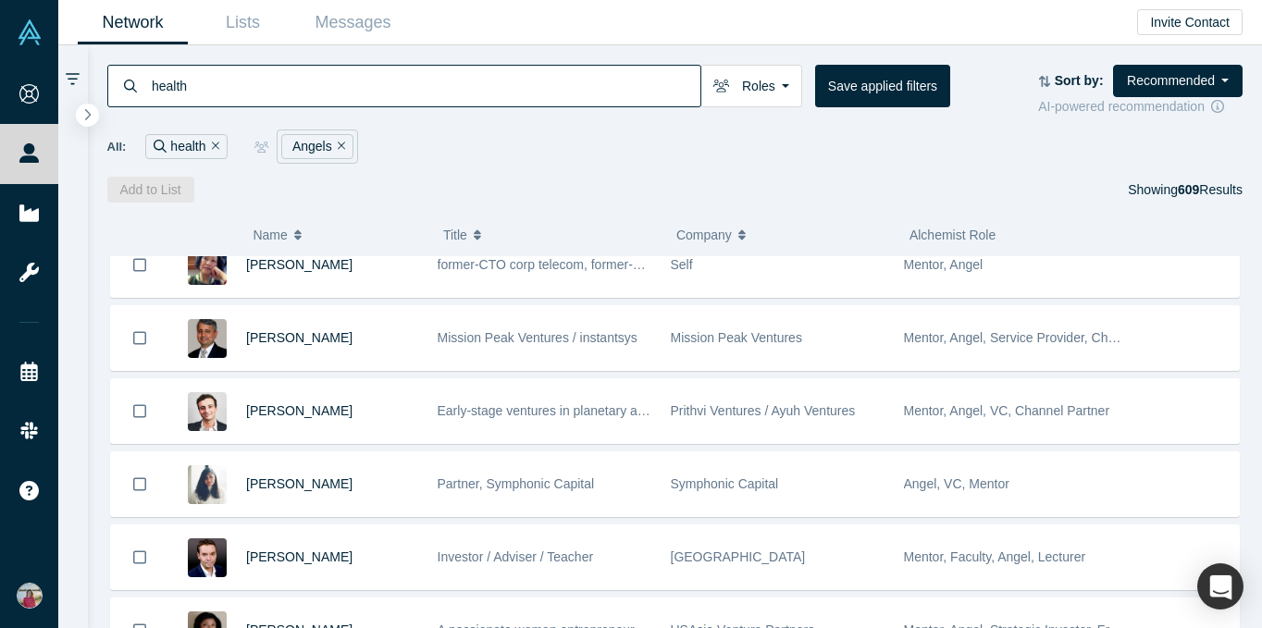
click at [614, 226] on button "Title" at bounding box center [550, 235] width 214 height 39
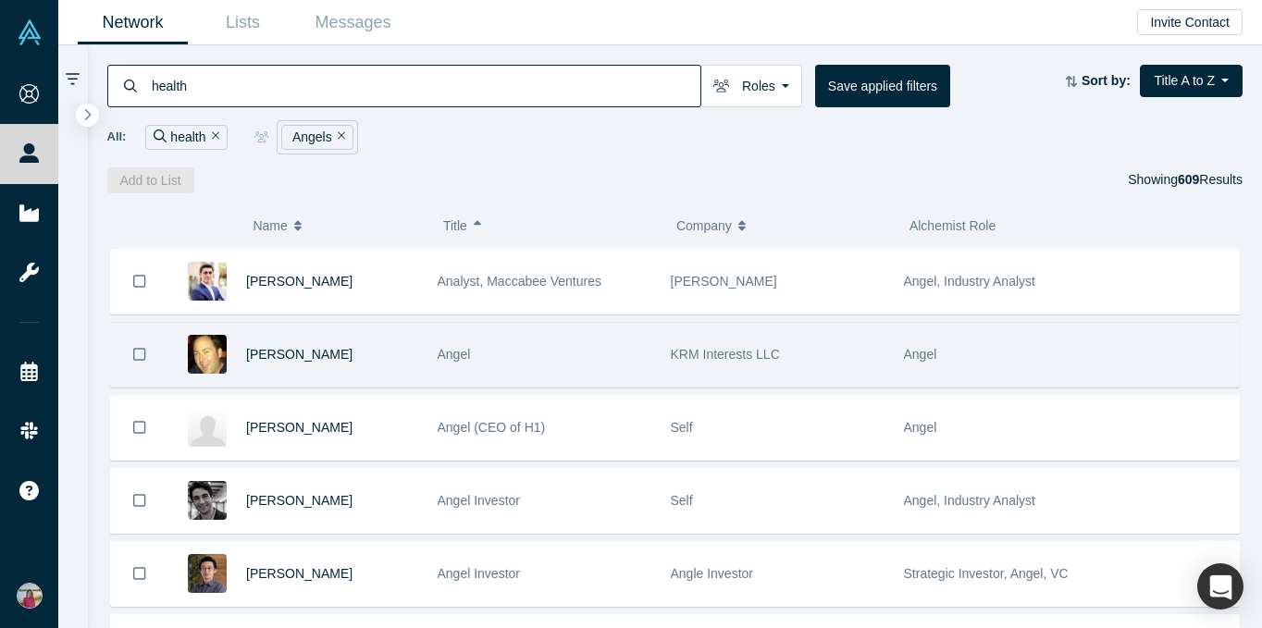
scroll to position [1380, 0]
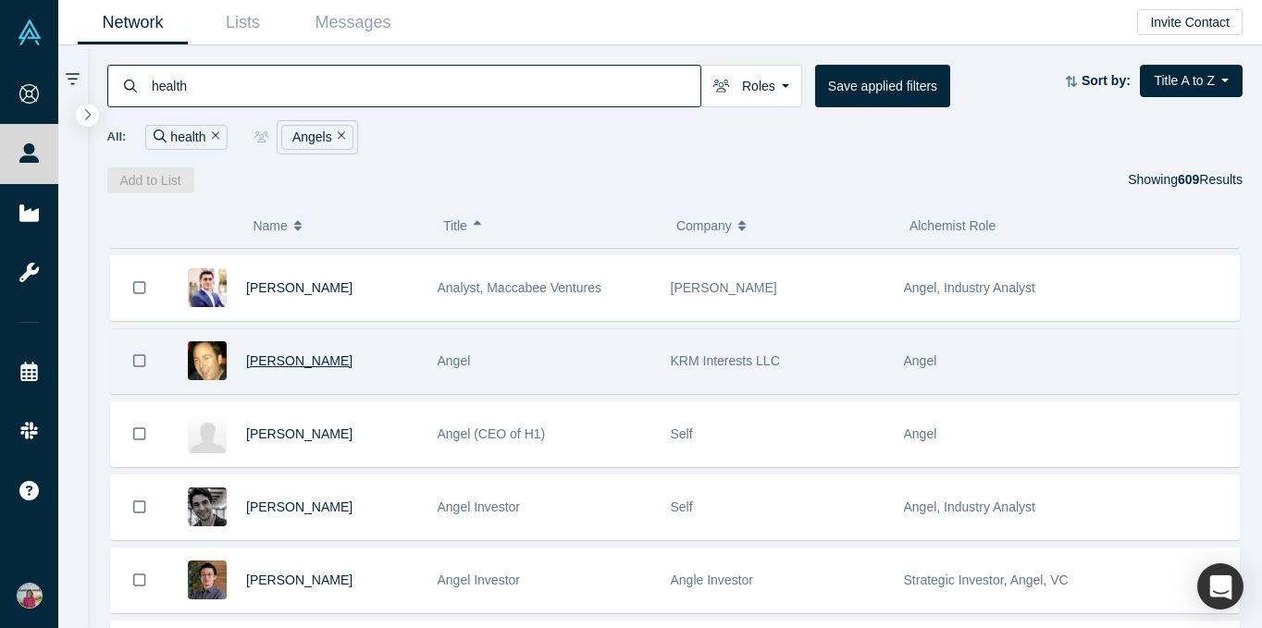
click at [306, 357] on span "Kevin Moore" at bounding box center [299, 360] width 106 height 15
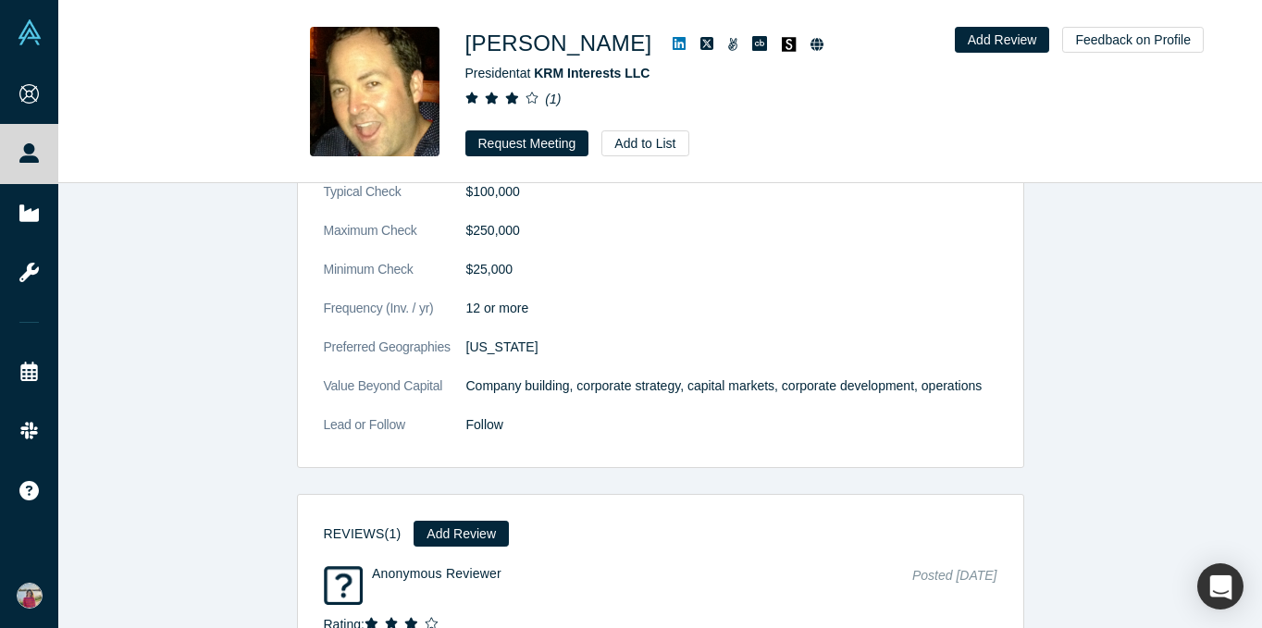
scroll to position [1087, 0]
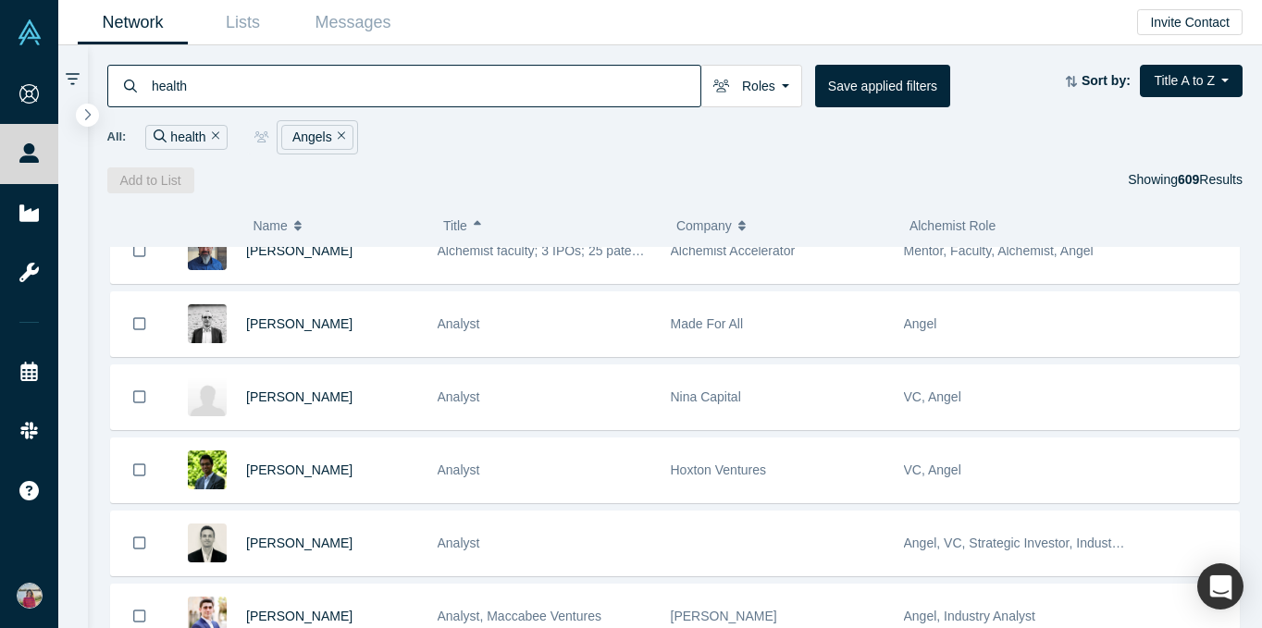
scroll to position [1051, 0]
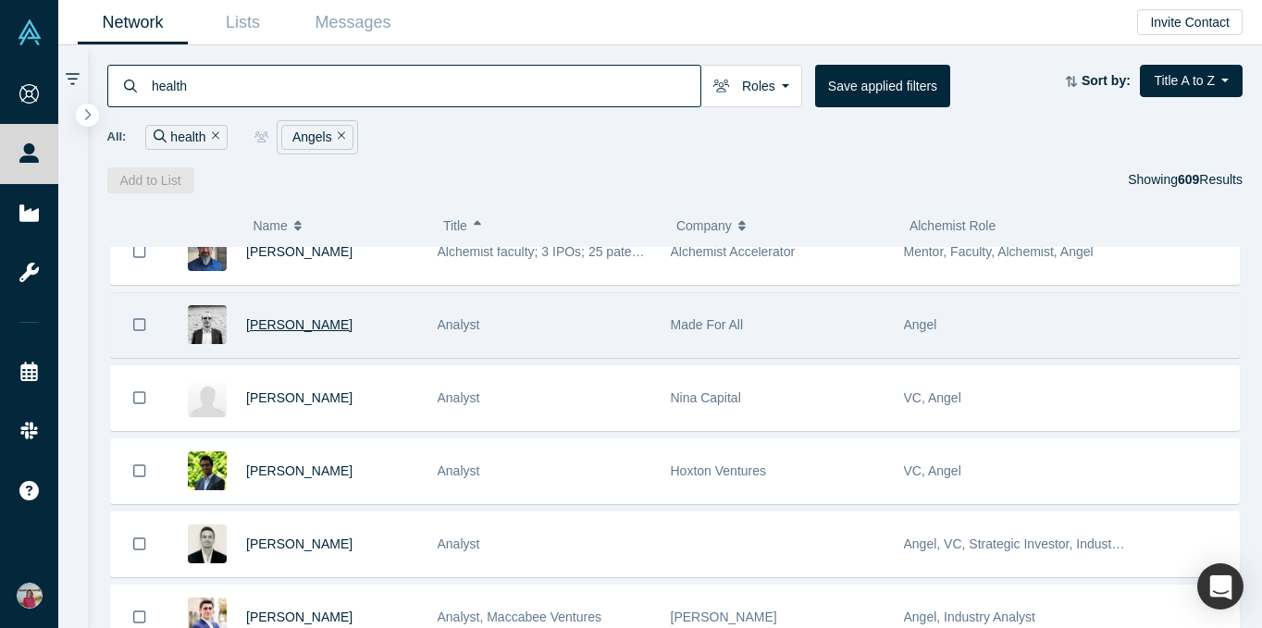
click at [299, 321] on span "Pierre Méric" at bounding box center [299, 324] width 106 height 15
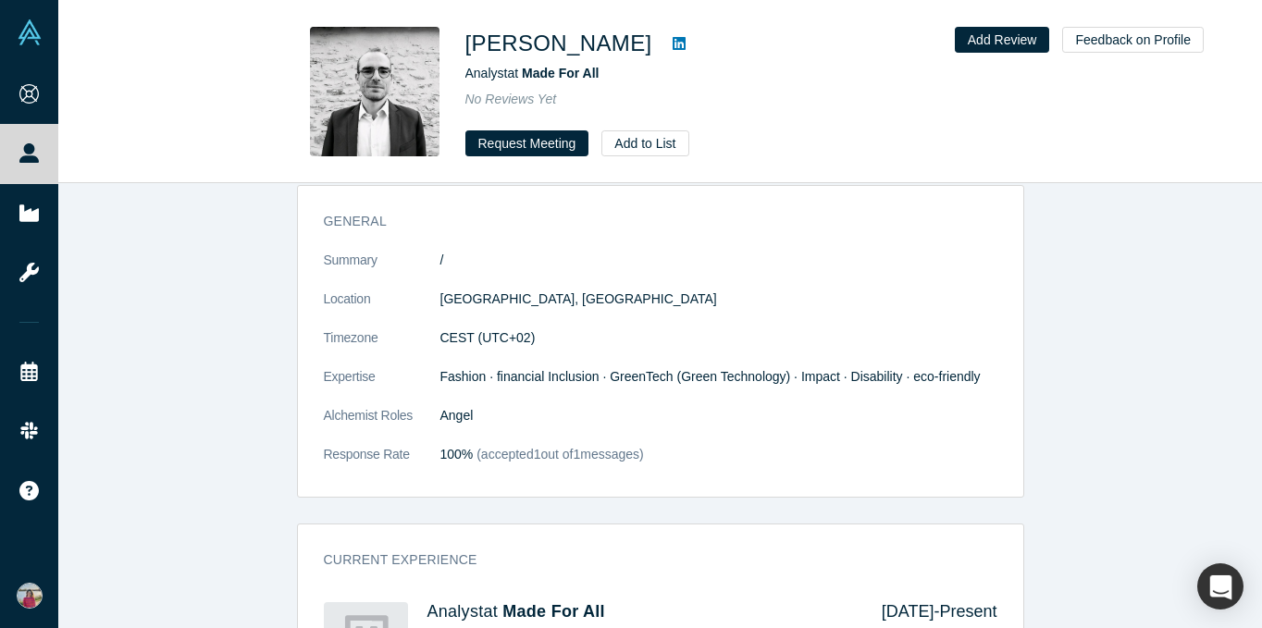
scroll to position [873, 0]
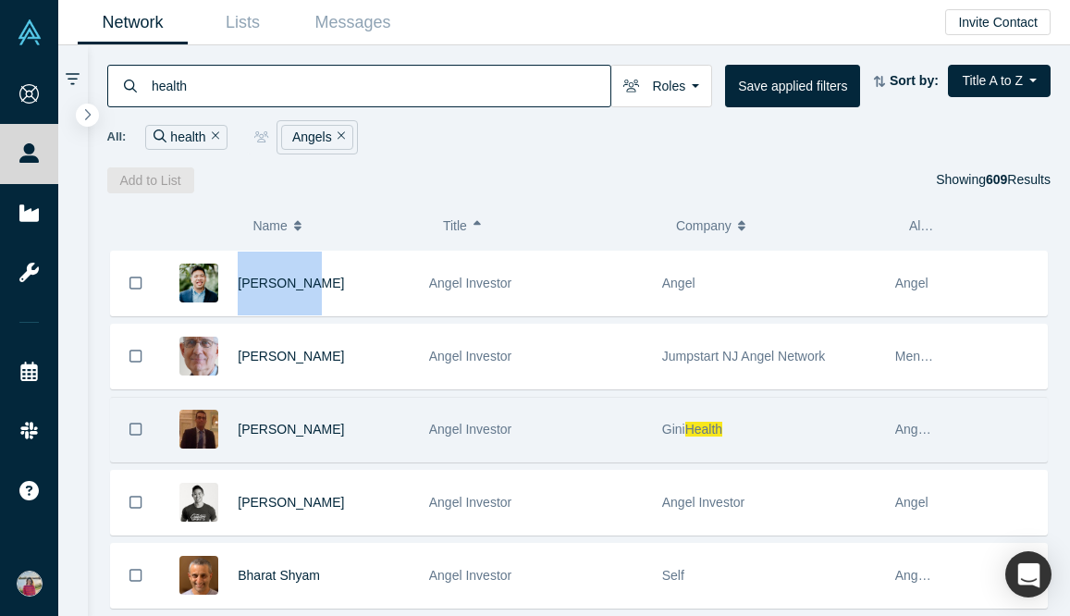
scroll to position [2119, 0]
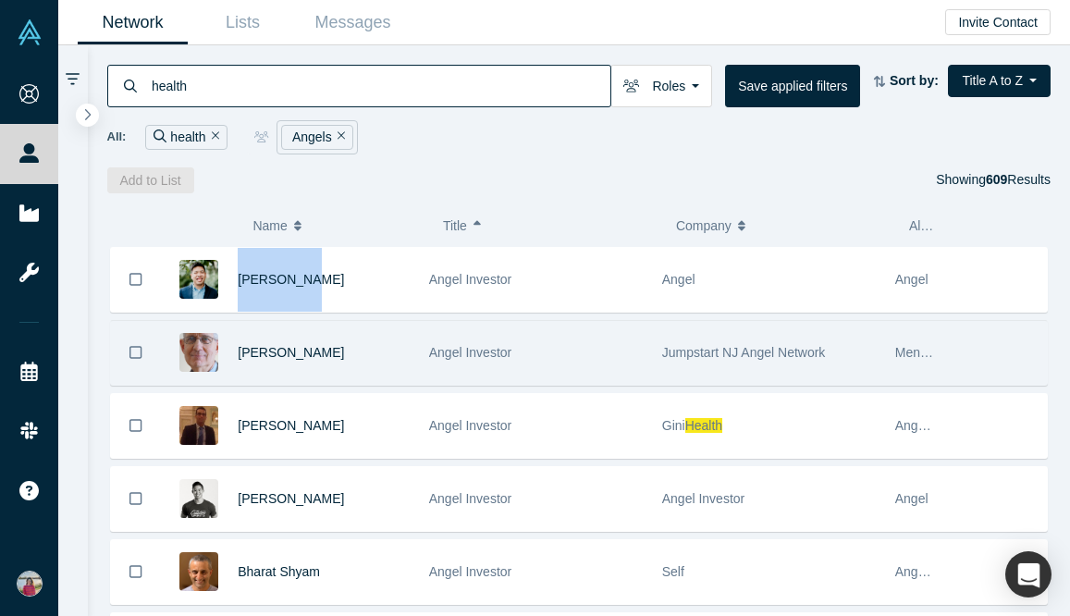
click at [265, 360] on div "Joe Spivack" at bounding box center [324, 353] width 172 height 64
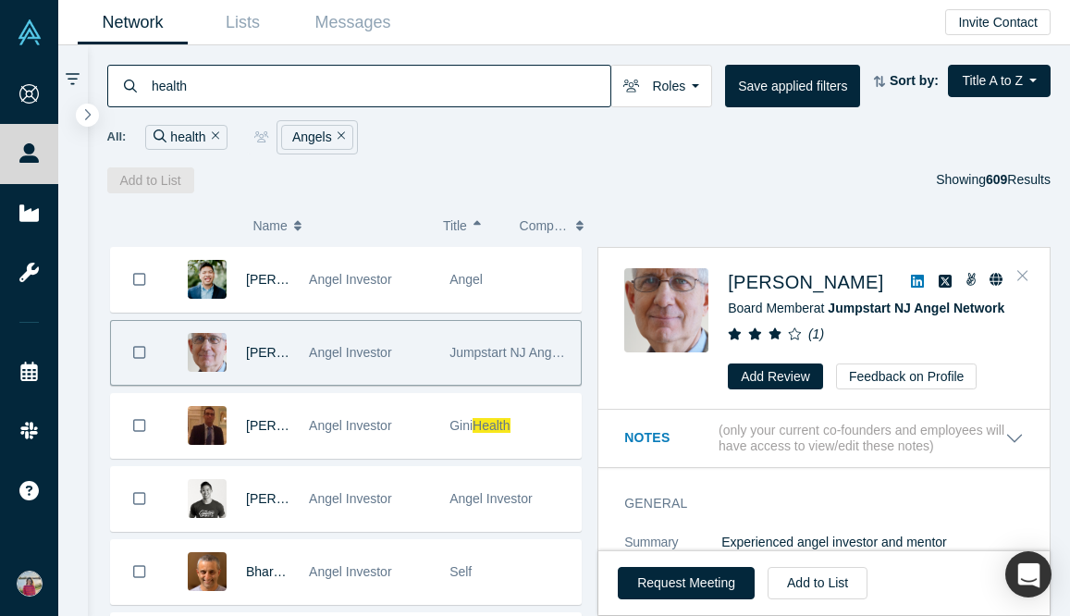
click at [950, 276] on button "Close" at bounding box center [1023, 277] width 28 height 30
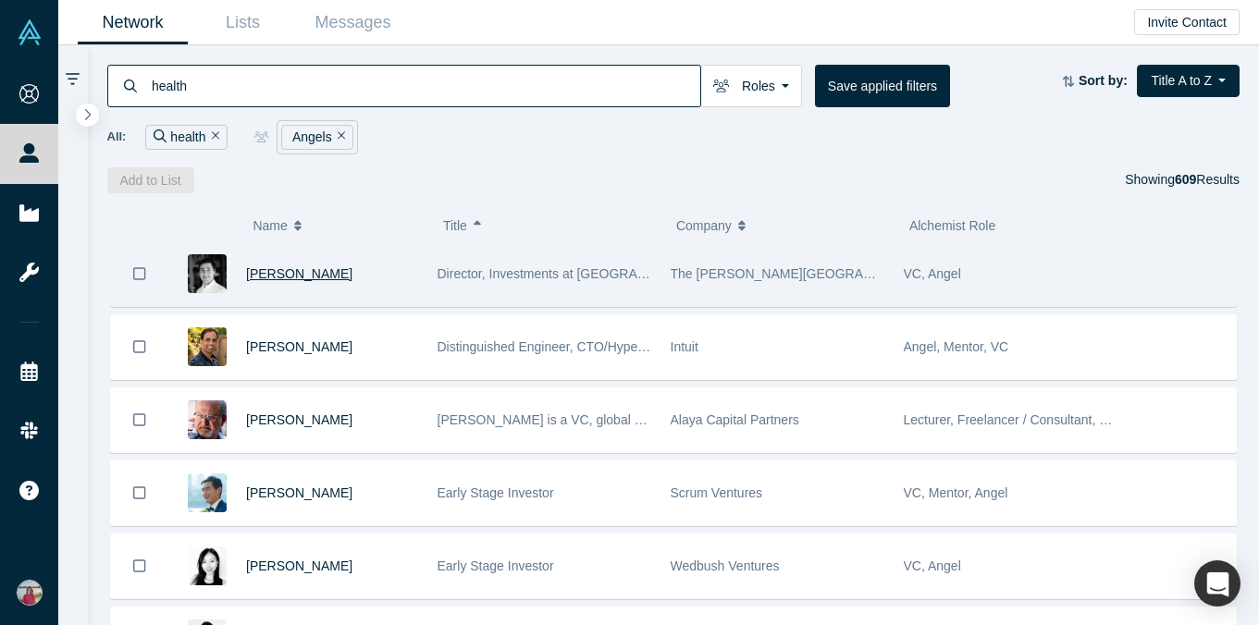
scroll to position [13369, 0]
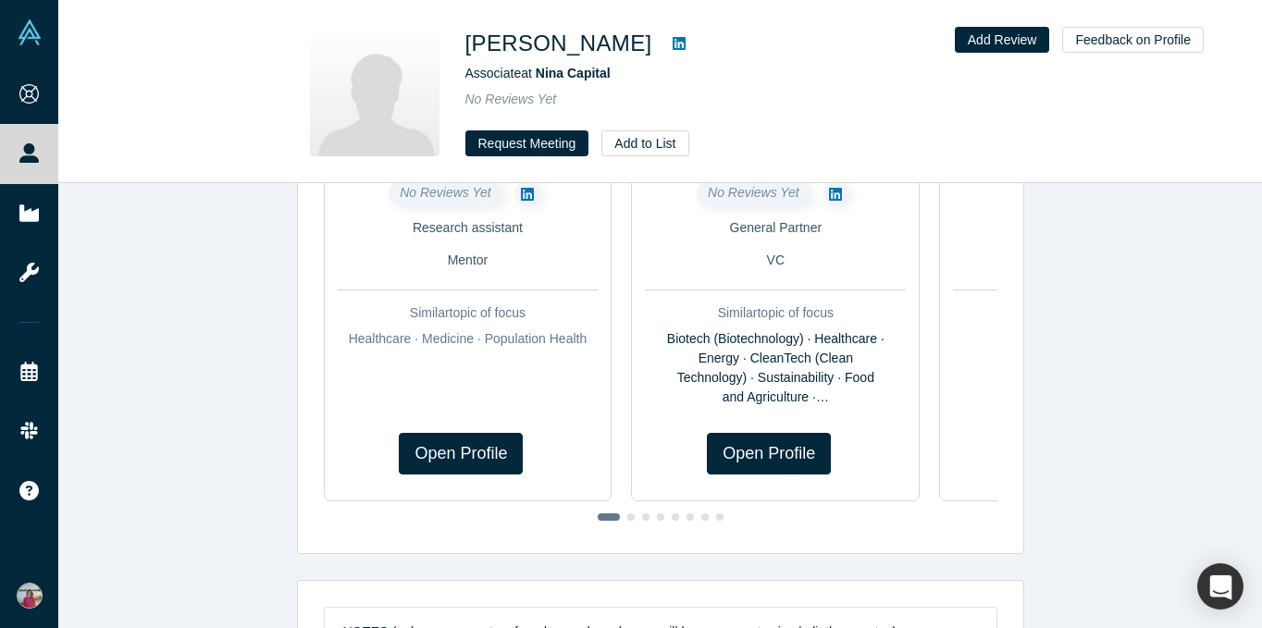
scroll to position [434, 0]
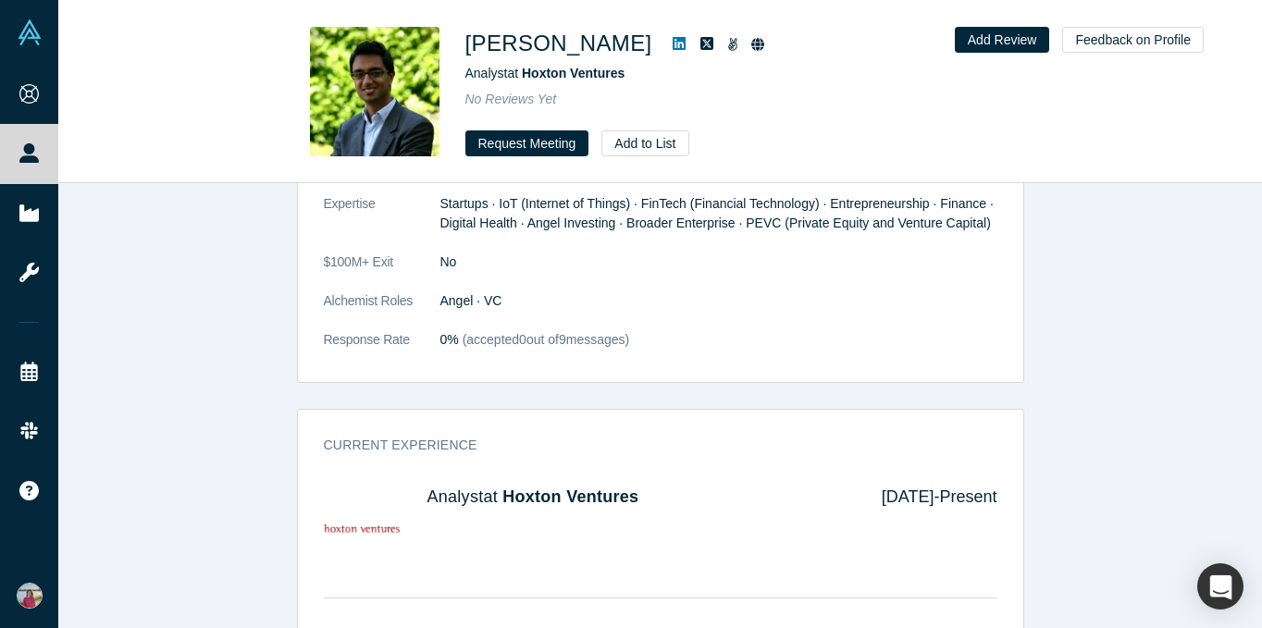
scroll to position [1216, 0]
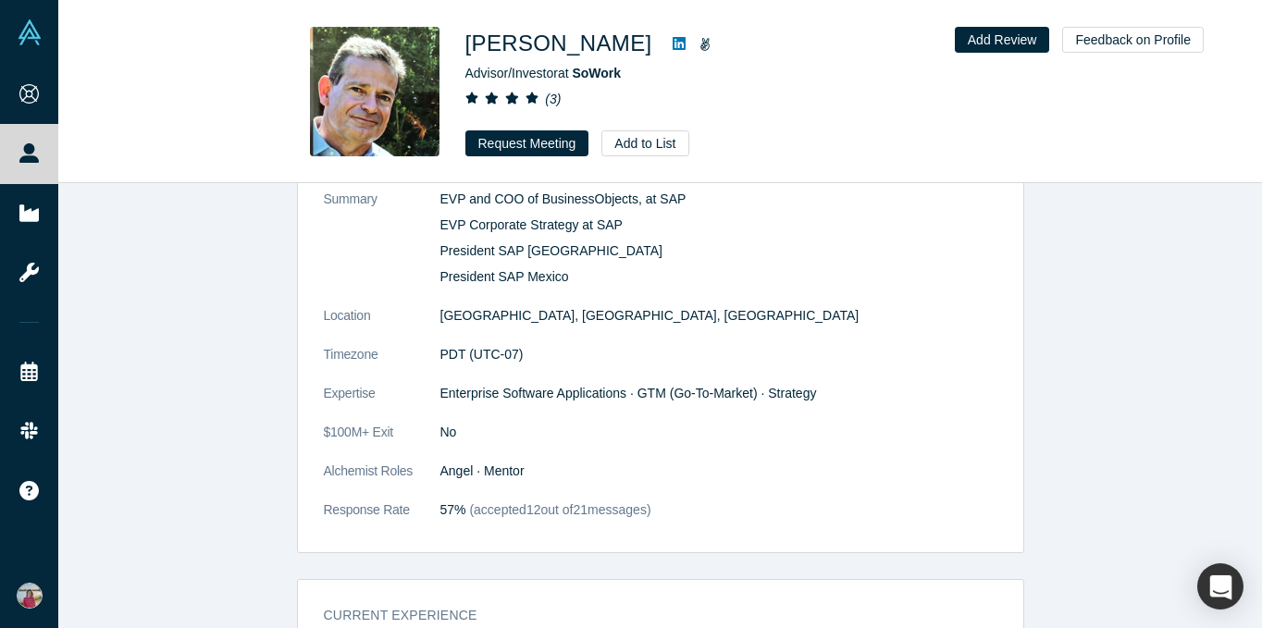
scroll to position [294, 0]
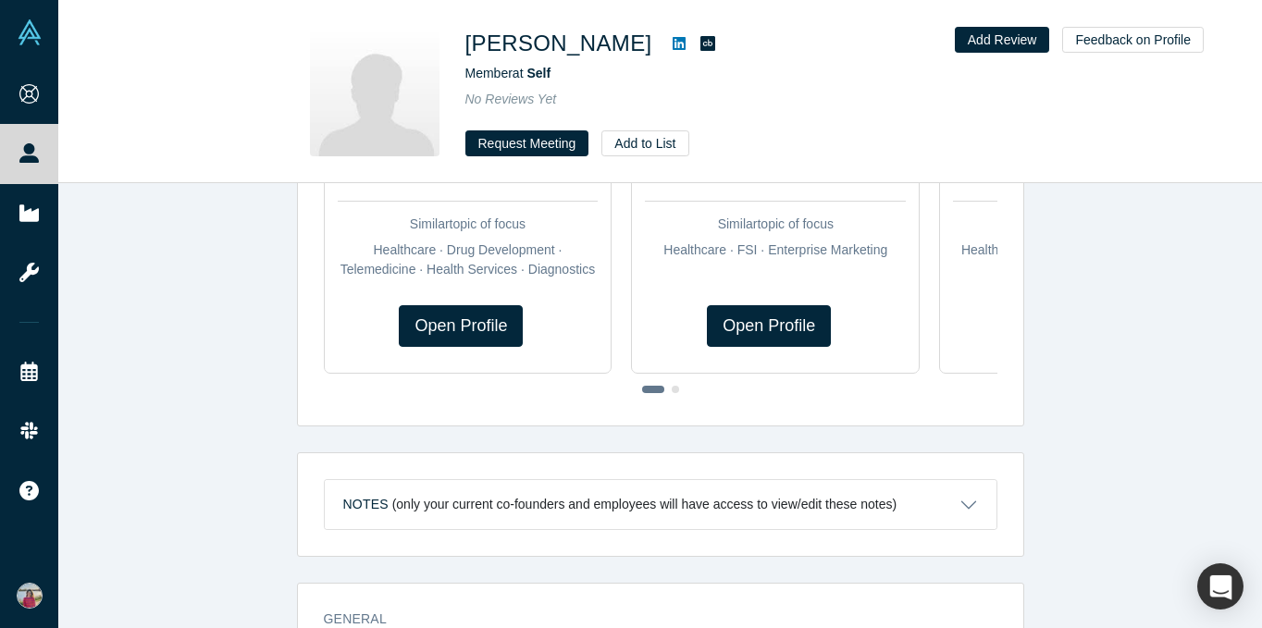
scroll to position [158, 0]
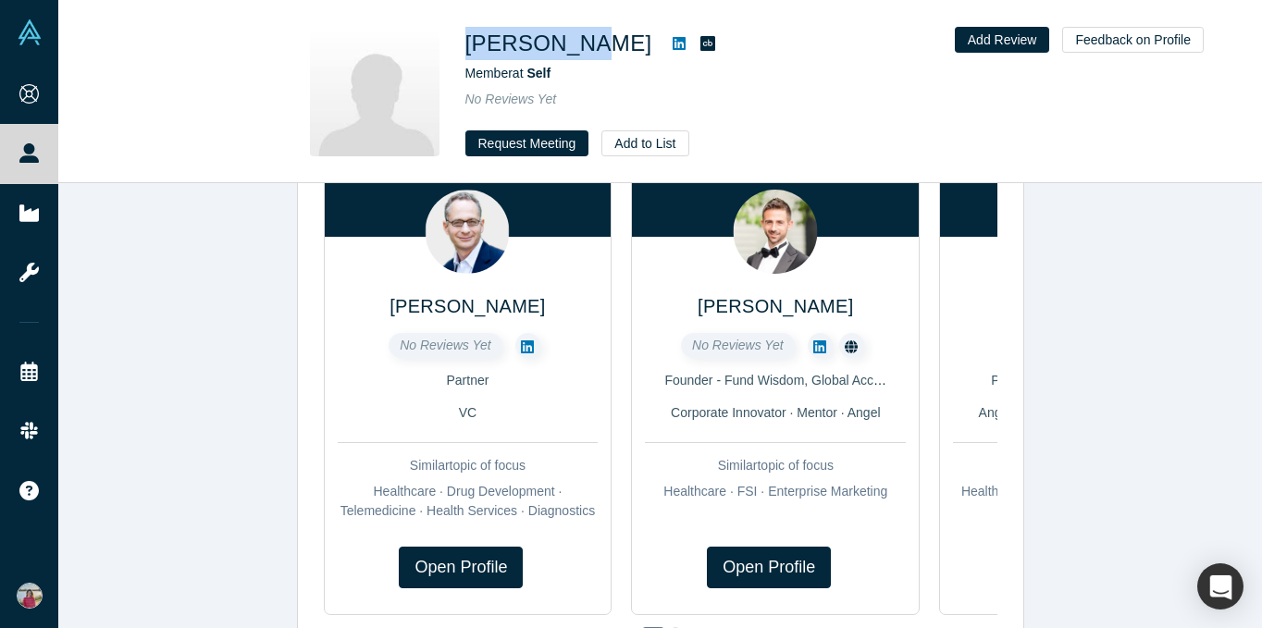
drag, startPoint x: 460, startPoint y: 54, endPoint x: 562, endPoint y: 53, distance: 101.8
click at [562, 53] on div "Ariel Katz Member at Self No Reviews Yet Request Meeting Add to List" at bounding box center [660, 92] width 727 height 130
copy h1 "Ariel Katz"
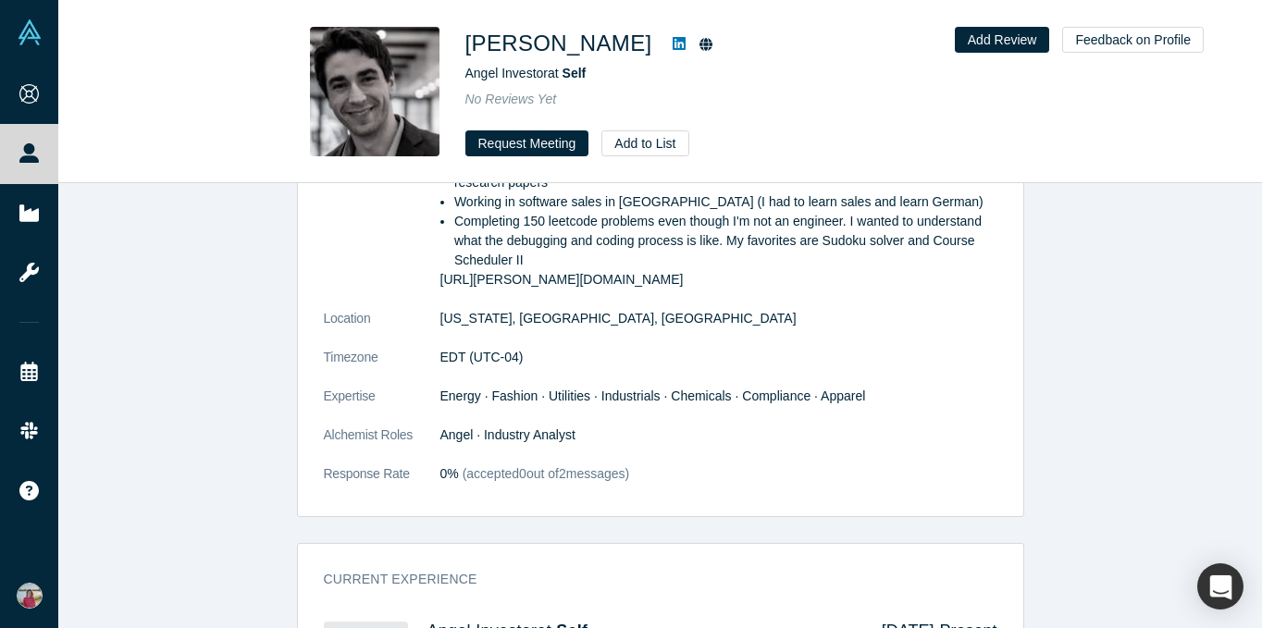
scroll to position [1057, 0]
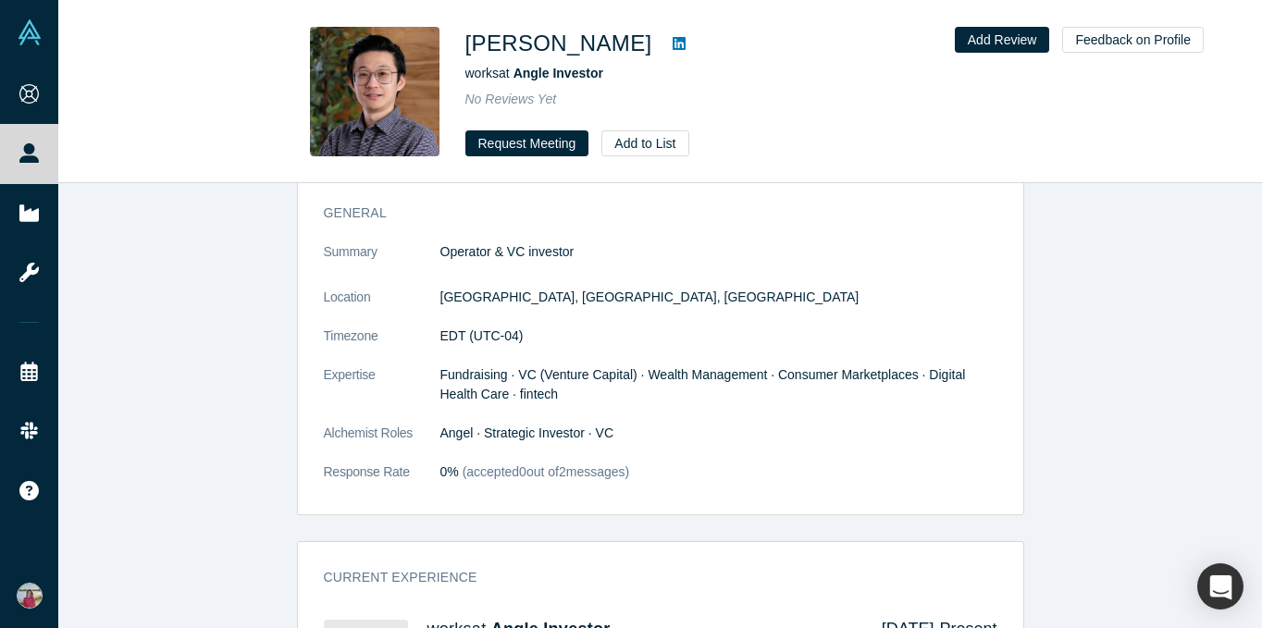
scroll to position [477, 0]
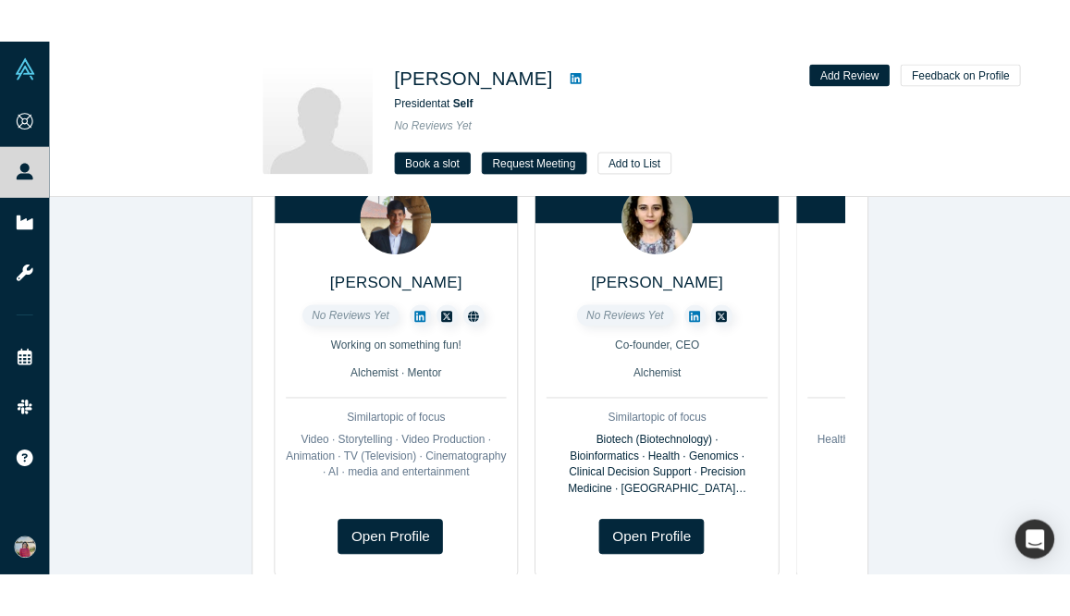
scroll to position [13, 0]
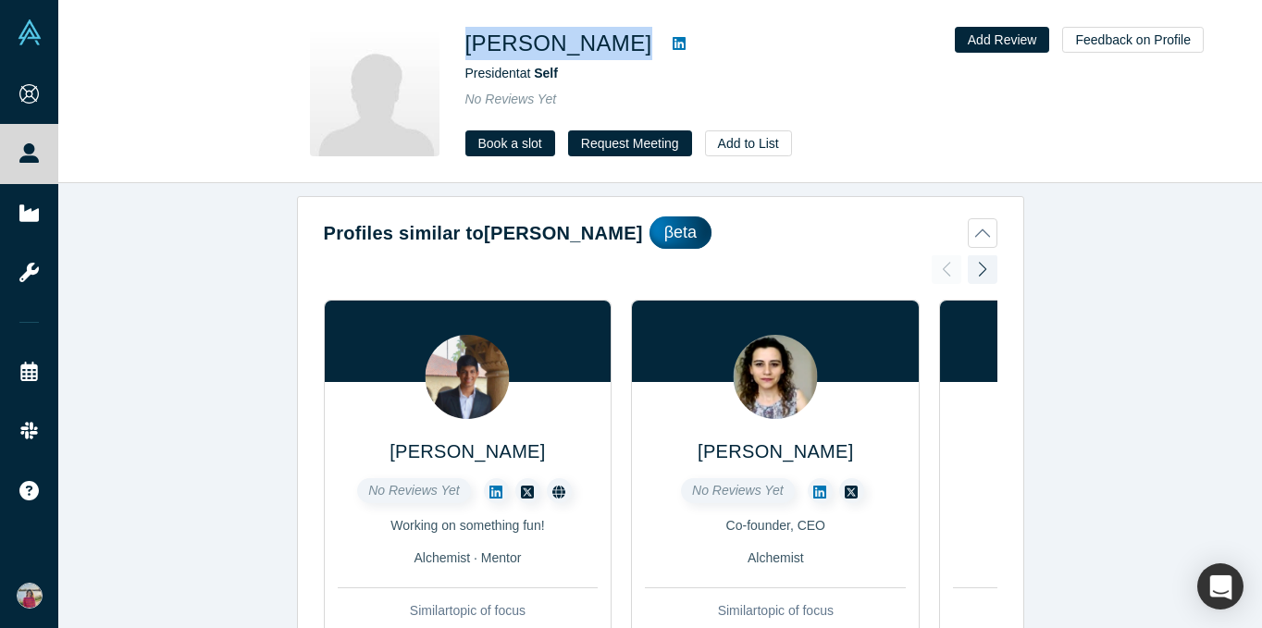
drag, startPoint x: 462, startPoint y: 40, endPoint x: 592, endPoint y: 40, distance: 130.4
click at [592, 40] on div "[PERSON_NAME] President at Self No Reviews Yet Book a slot Request Meeting Add …" at bounding box center [660, 92] width 727 height 130
click at [673, 40] on icon at bounding box center [679, 43] width 13 height 13
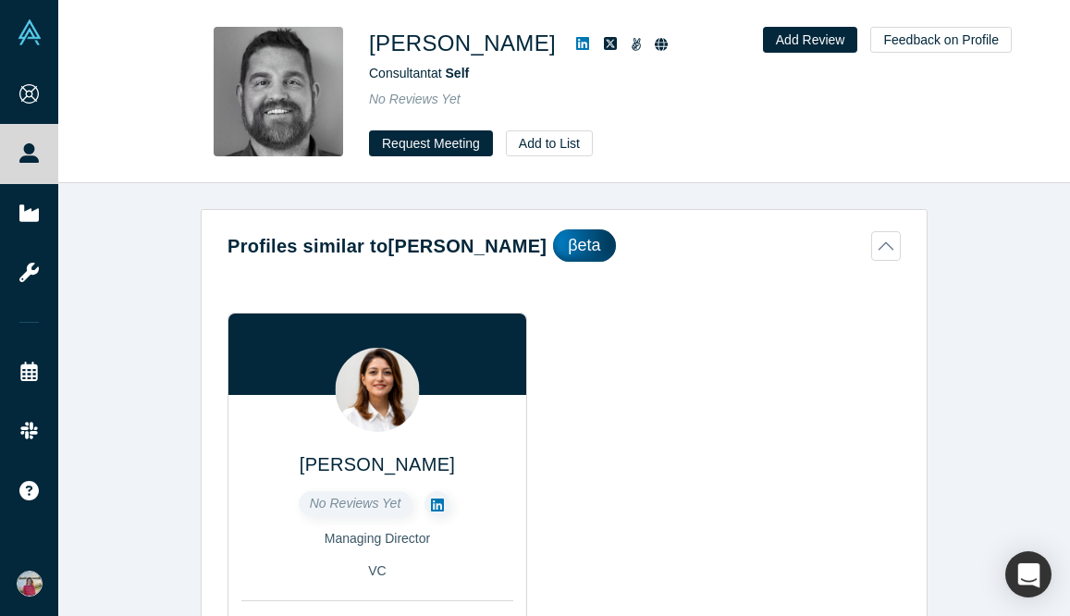
click at [576, 43] on icon at bounding box center [582, 43] width 13 height 13
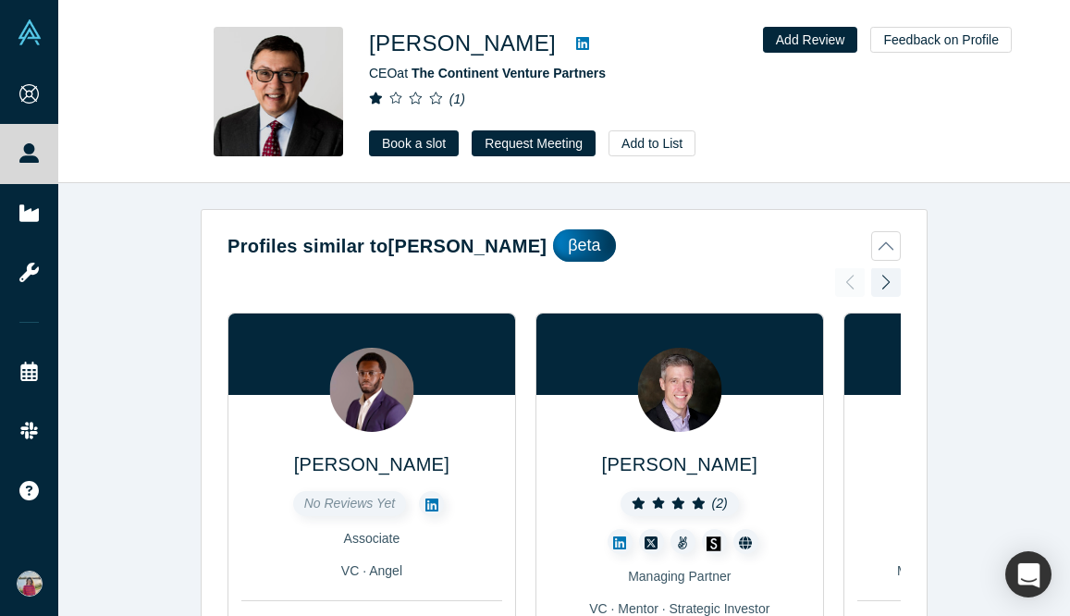
click at [576, 43] on icon at bounding box center [582, 43] width 13 height 13
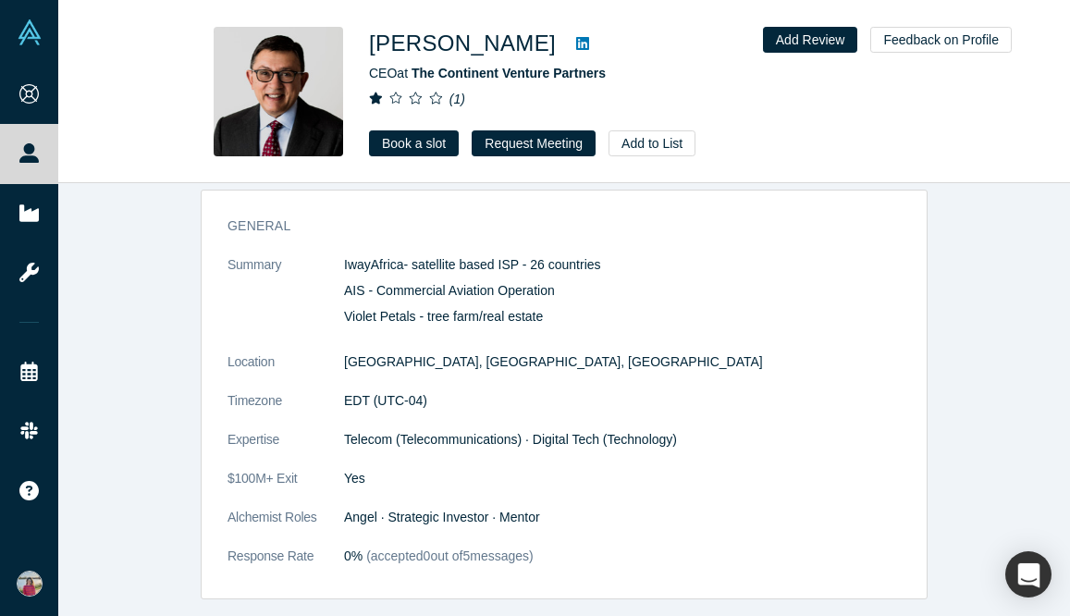
scroll to position [985, 0]
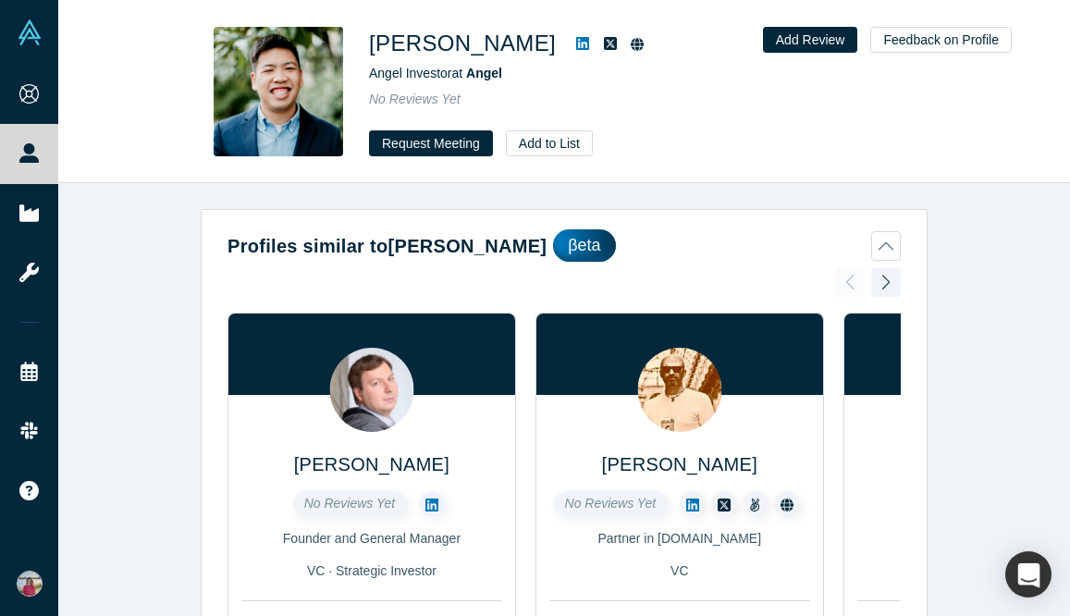
click at [576, 44] on icon at bounding box center [582, 43] width 13 height 13
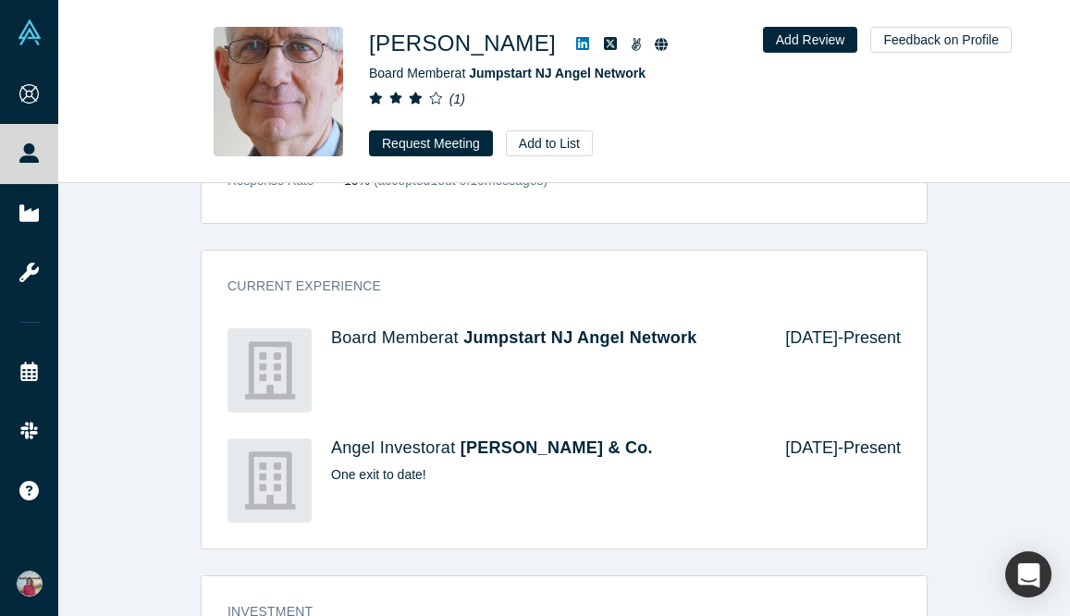
scroll to position [1155, 0]
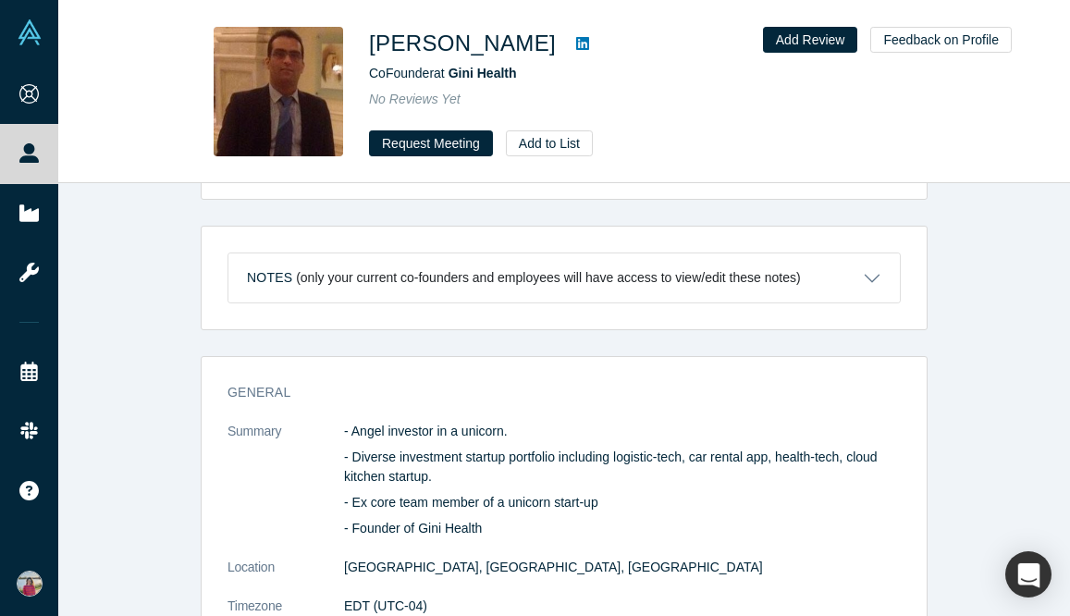
scroll to position [500, 0]
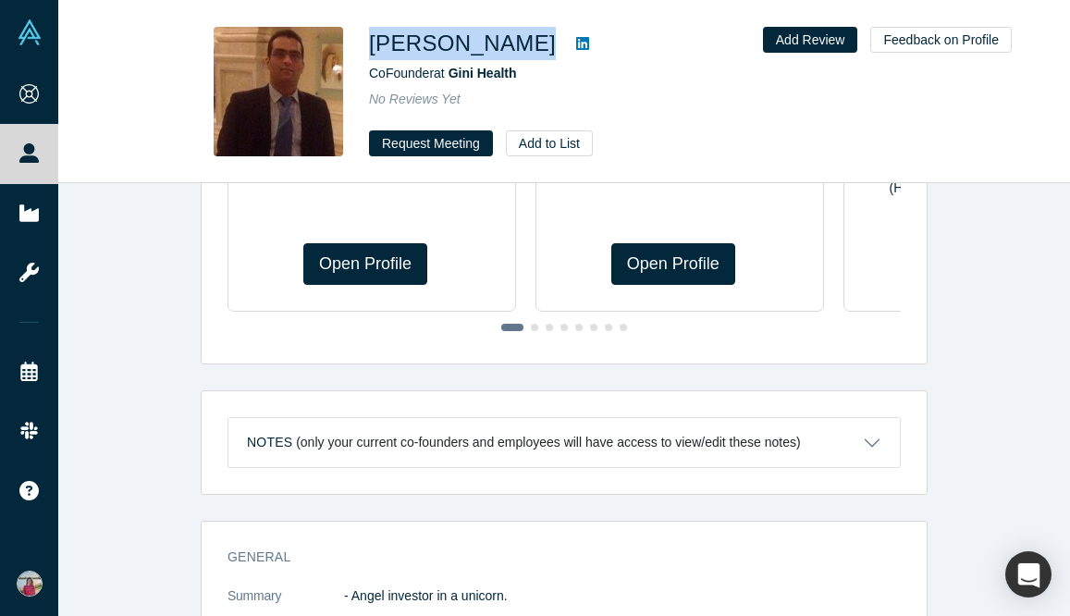
drag, startPoint x: 363, startPoint y: 47, endPoint x: 583, endPoint y: 44, distance: 220.2
click at [583, 44] on div "Reetmohinder Singh CoFounder at Gini Health No Reviews Yet Request Meeting Add …" at bounding box center [564, 92] width 727 height 130
copy div "[PERSON_NAME]"
click at [589, 41] on icon at bounding box center [582, 43] width 13 height 13
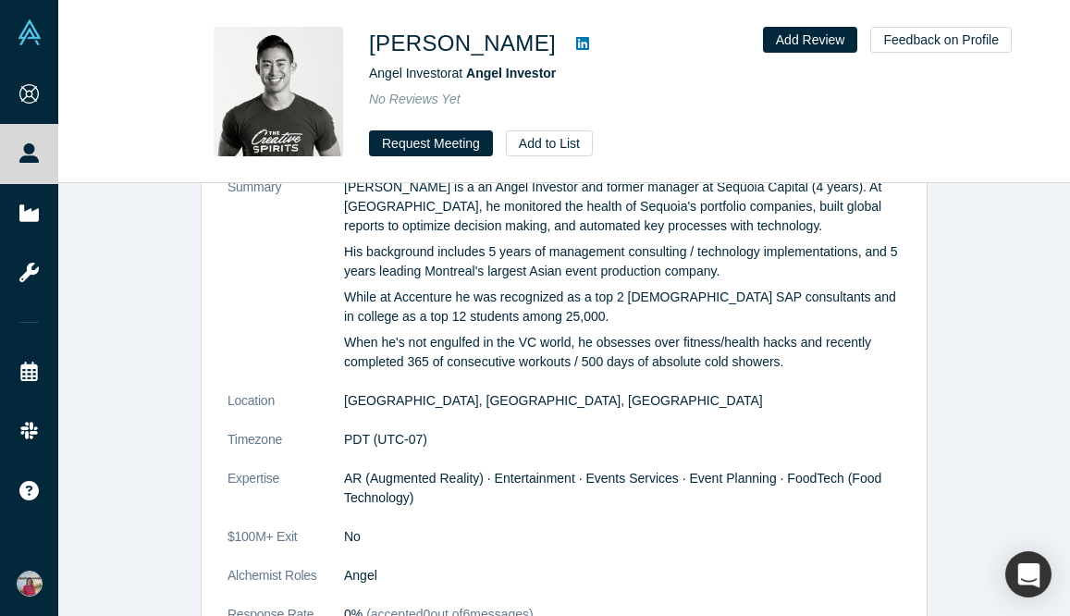
scroll to position [949, 0]
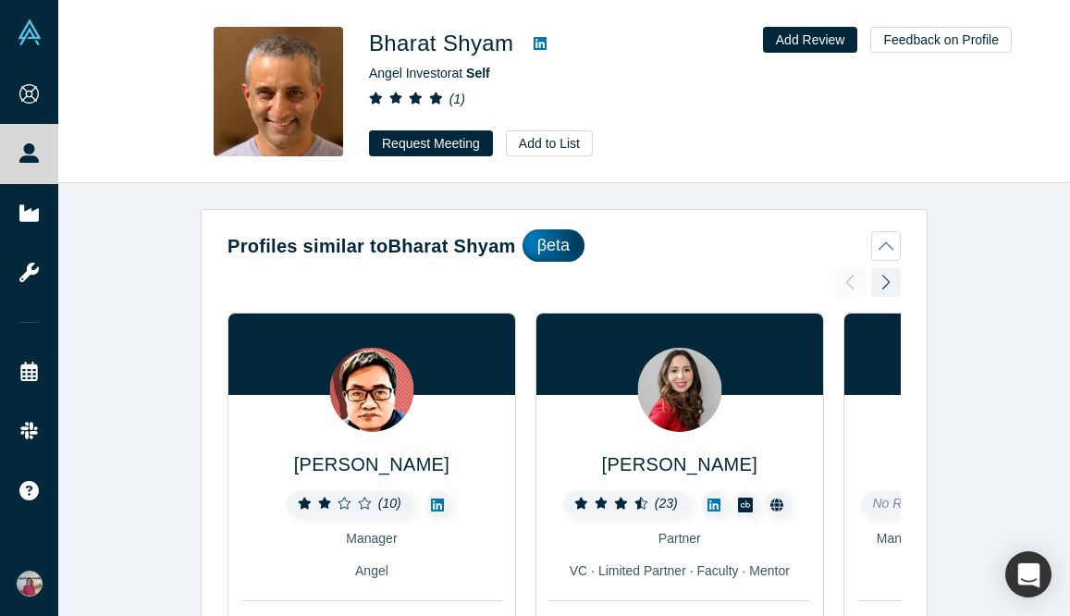
click at [543, 40] on icon at bounding box center [540, 43] width 13 height 13
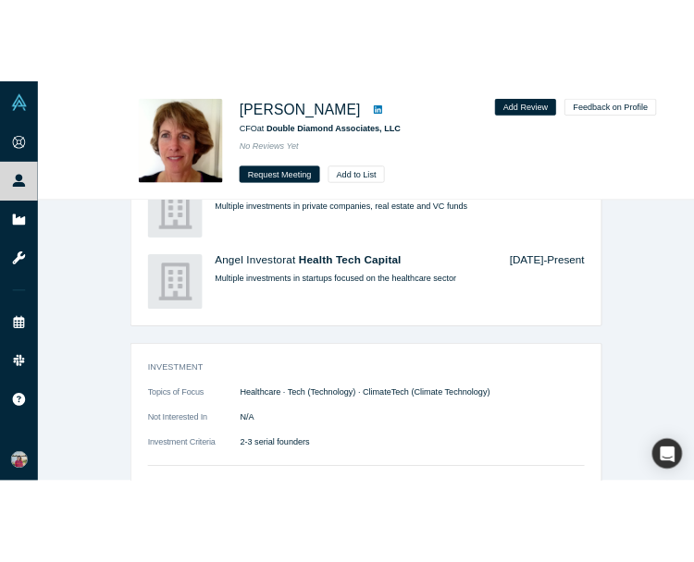
scroll to position [431, 0]
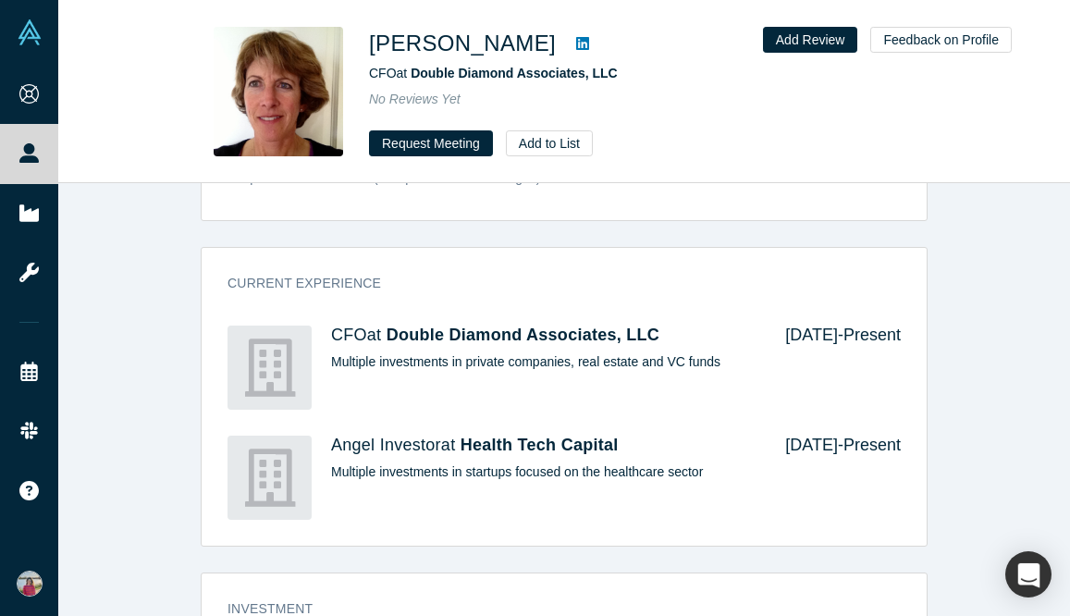
click at [576, 38] on icon at bounding box center [582, 43] width 13 height 13
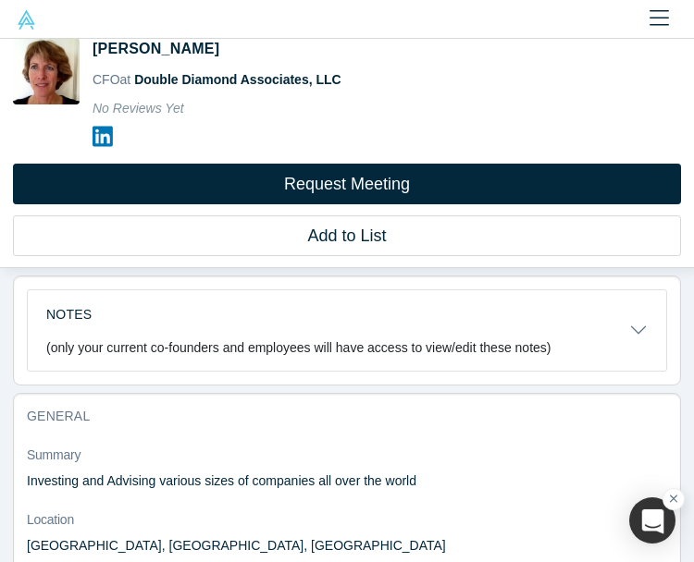
scroll to position [32, 0]
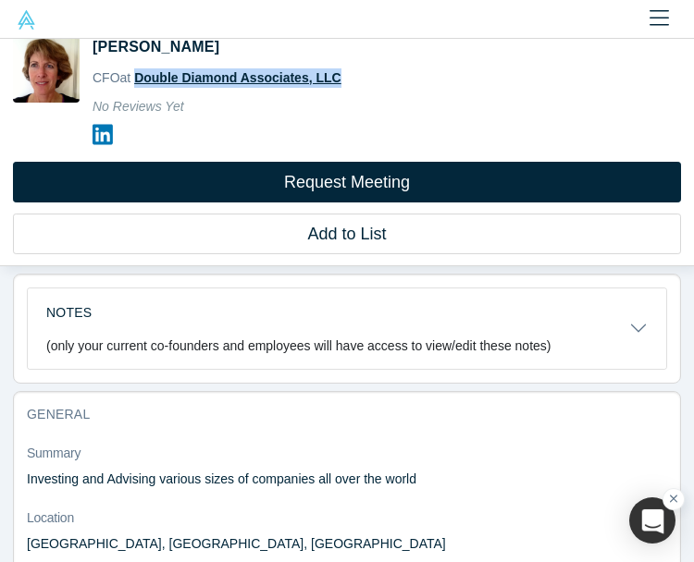
copy span "Double Diamond Associates, LLC"
drag, startPoint x: 386, startPoint y: 82, endPoint x: 138, endPoint y: 80, distance: 247.9
click at [138, 80] on div "CFO at Double Diamond Associates, LLC" at bounding box center [352, 77] width 518 height 19
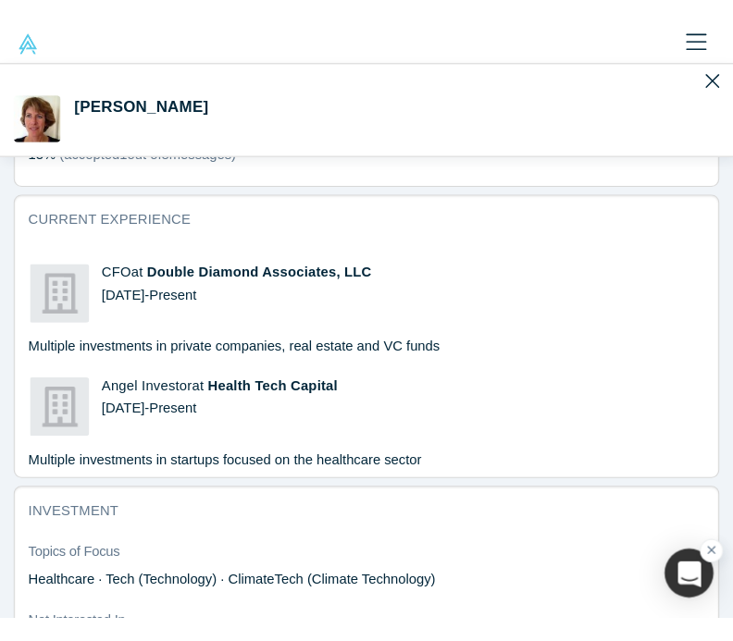
scroll to position [607, 0]
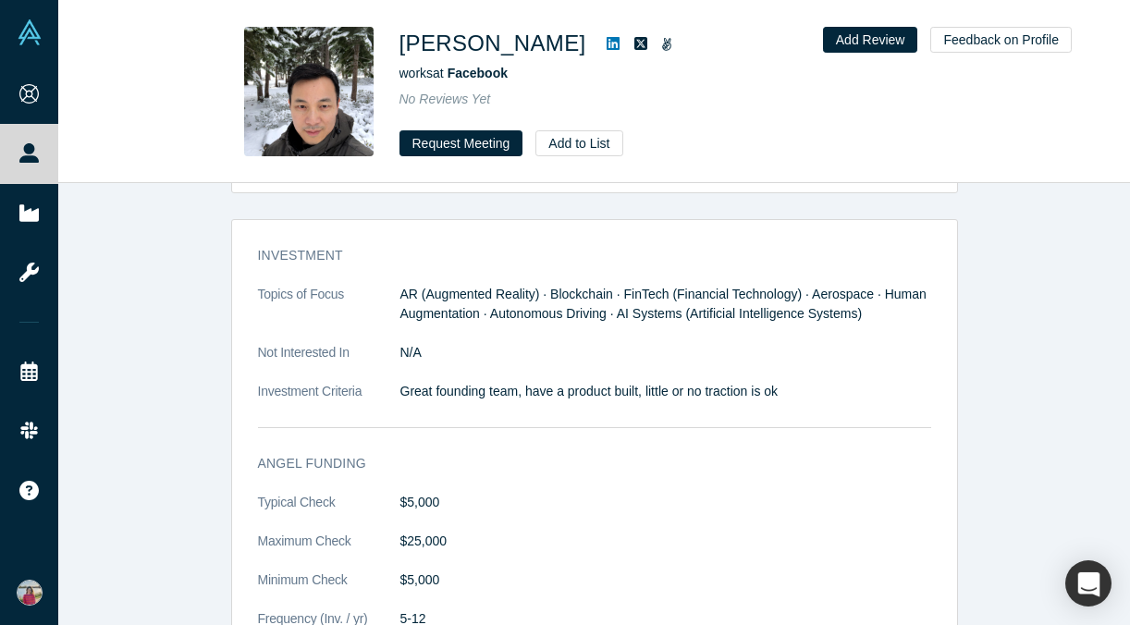
scroll to position [1575, 0]
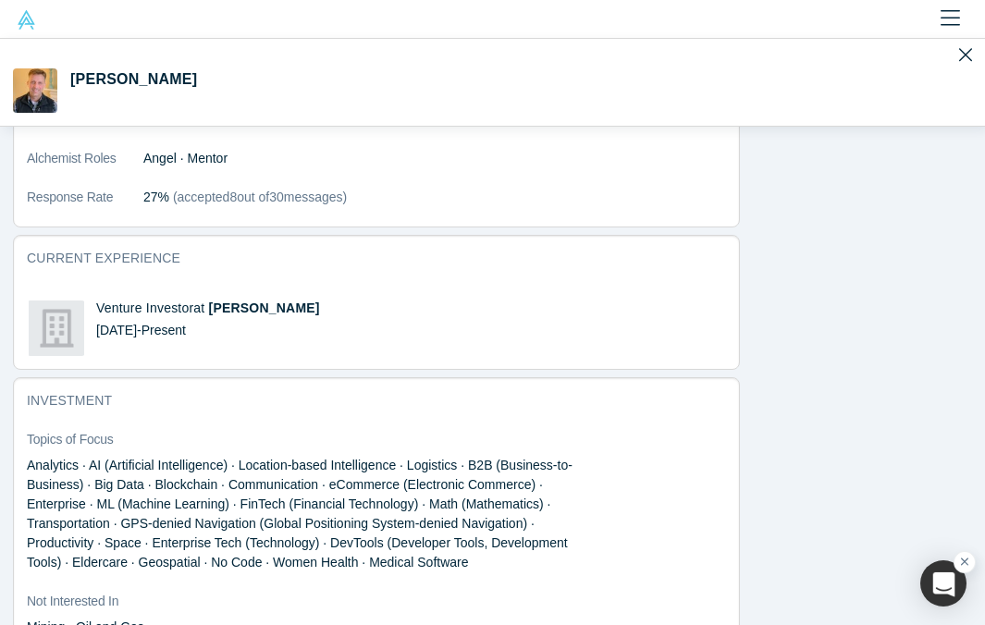
scroll to position [1258, 0]
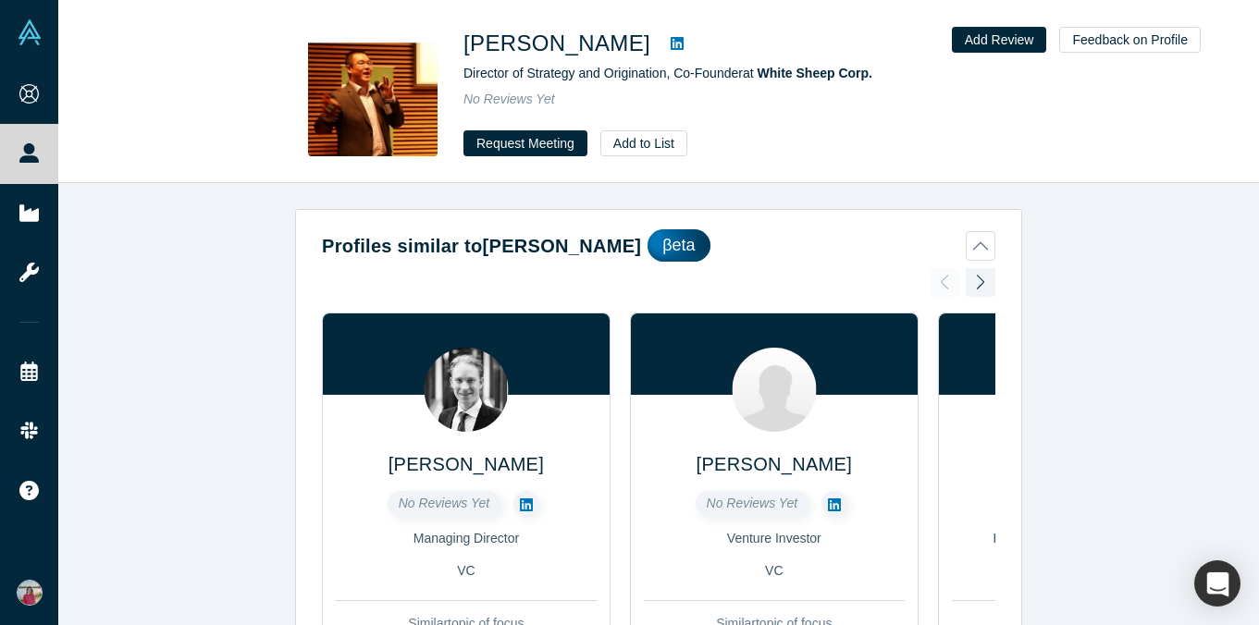
click at [671, 42] on icon at bounding box center [677, 43] width 13 height 13
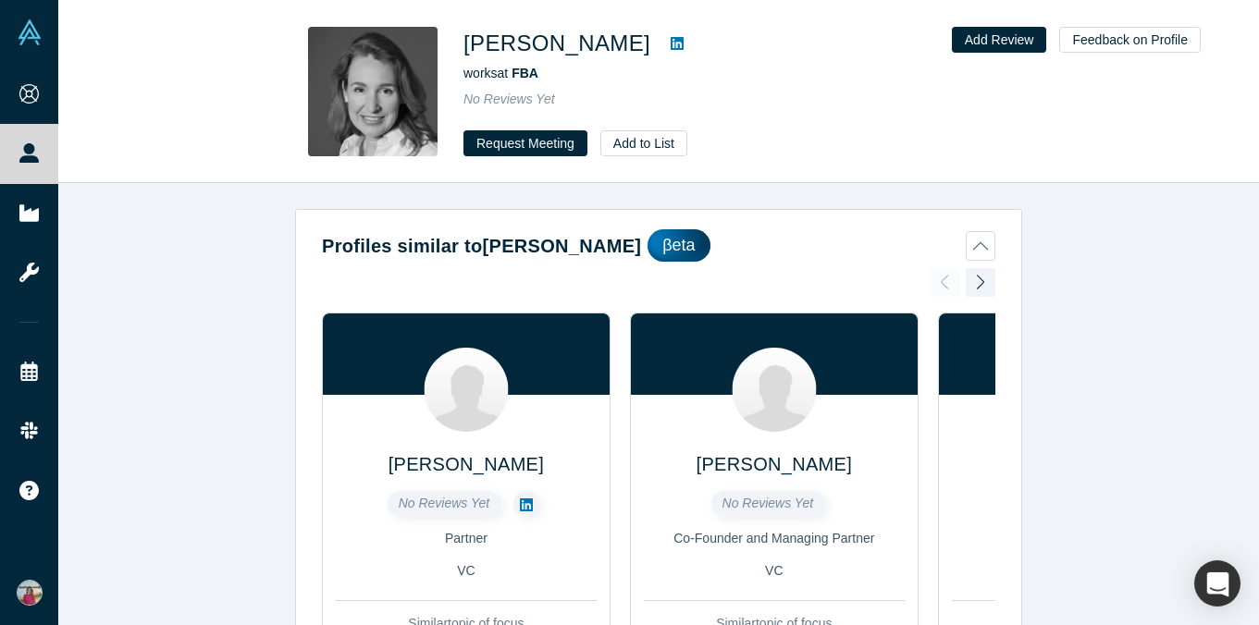
click at [672, 43] on icon at bounding box center [677, 43] width 13 height 13
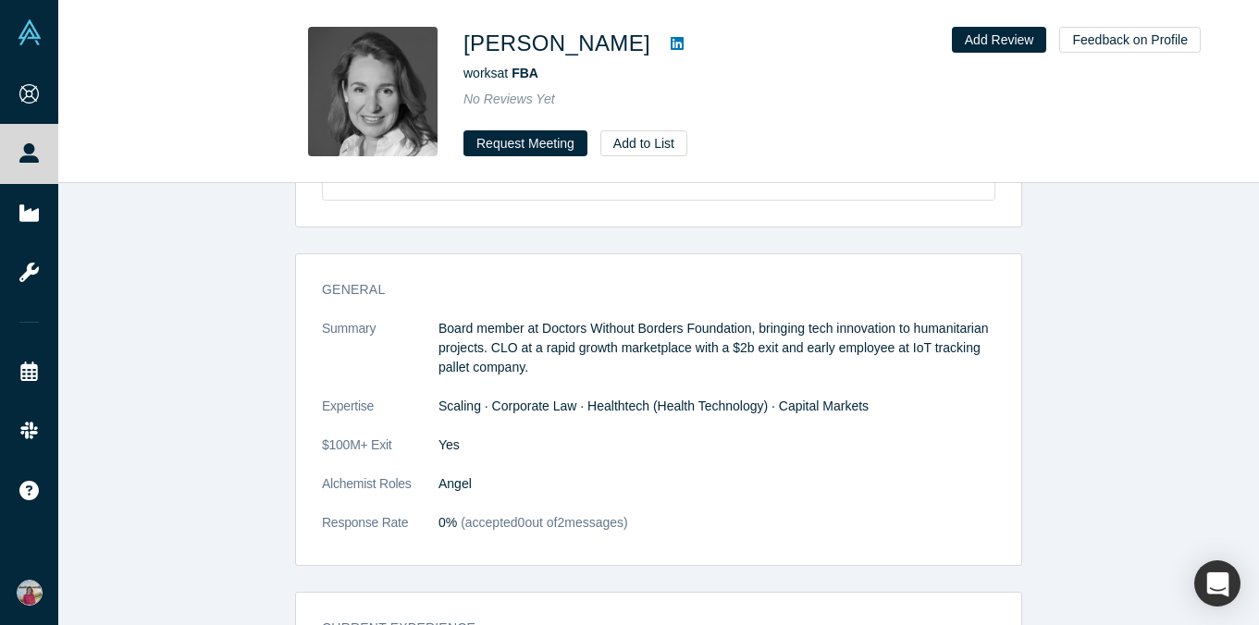
scroll to position [771, 0]
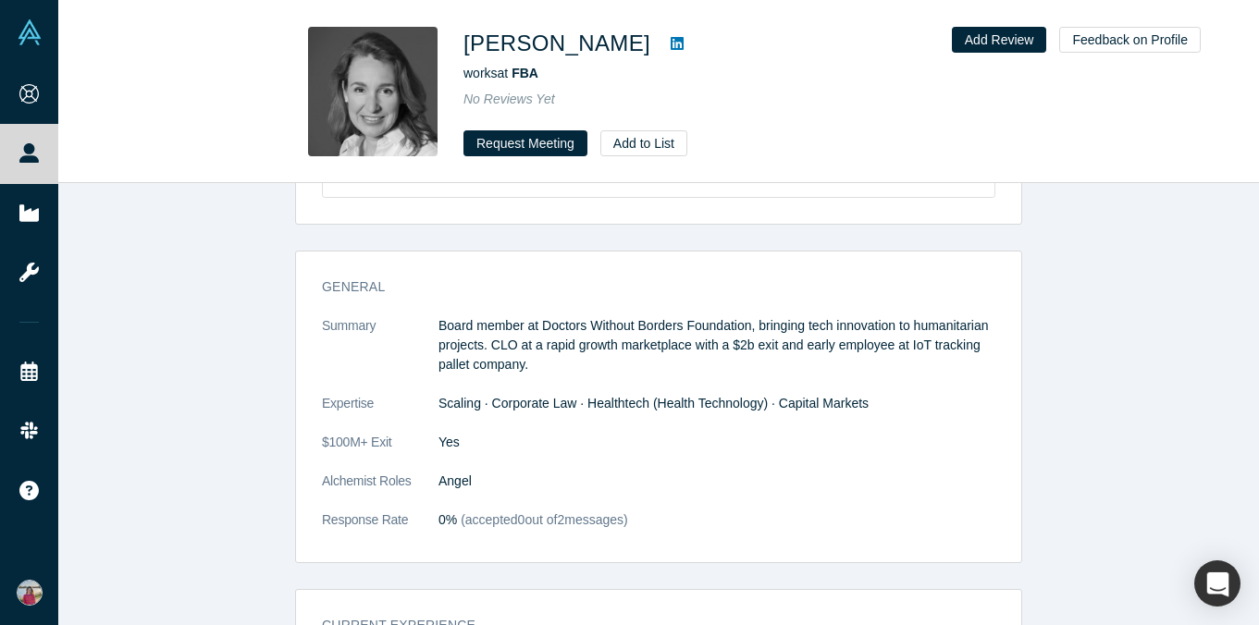
drag, startPoint x: 451, startPoint y: 39, endPoint x: 645, endPoint y: 42, distance: 193.4
click at [645, 42] on div "[PERSON_NAME] works at FBA No Reviews Yet Request Meeting Add to List" at bounding box center [658, 92] width 727 height 130
copy h1 "[PERSON_NAME]"
